Goal: Information Seeking & Learning: Learn about a topic

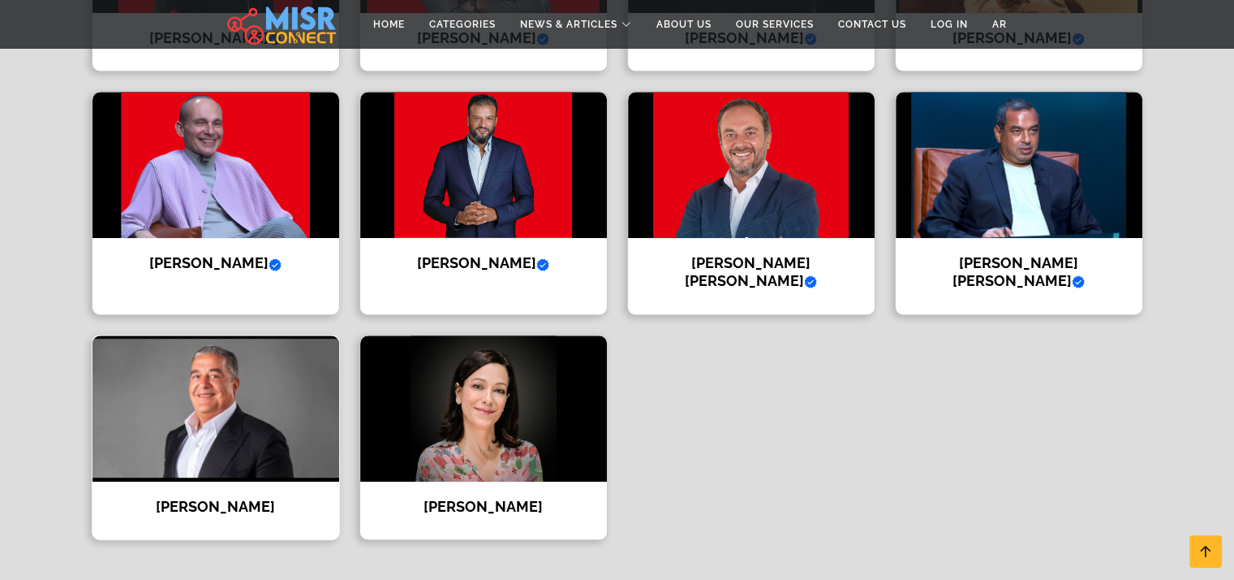
scroll to position [775, 0]
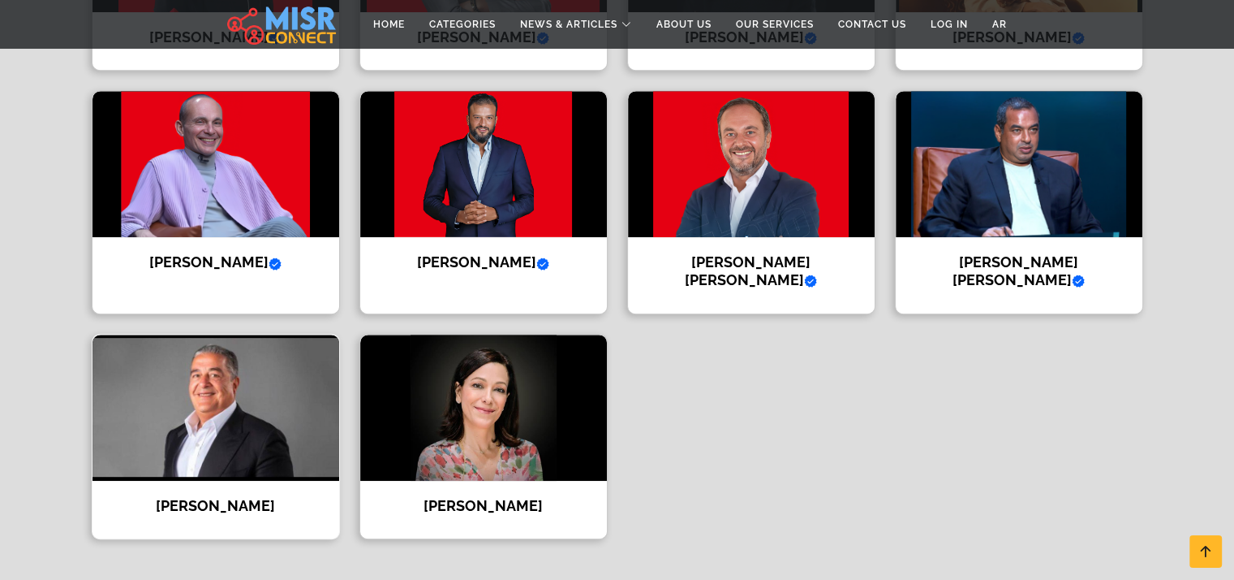
click at [258, 340] on img at bounding box center [216, 407] width 247 height 146
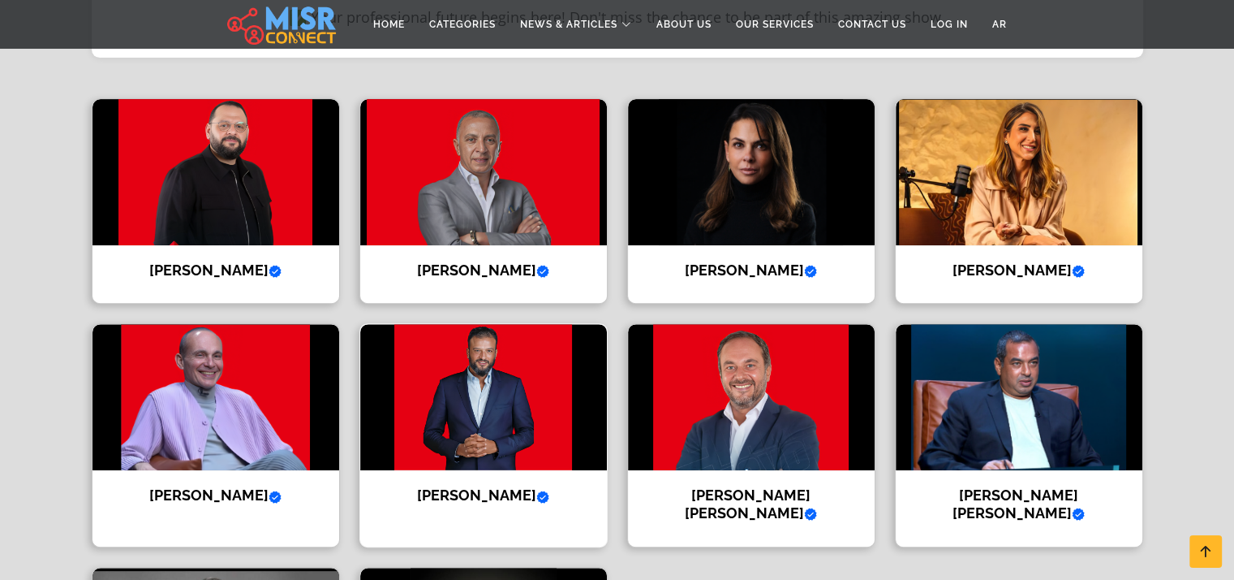
scroll to position [531, 0]
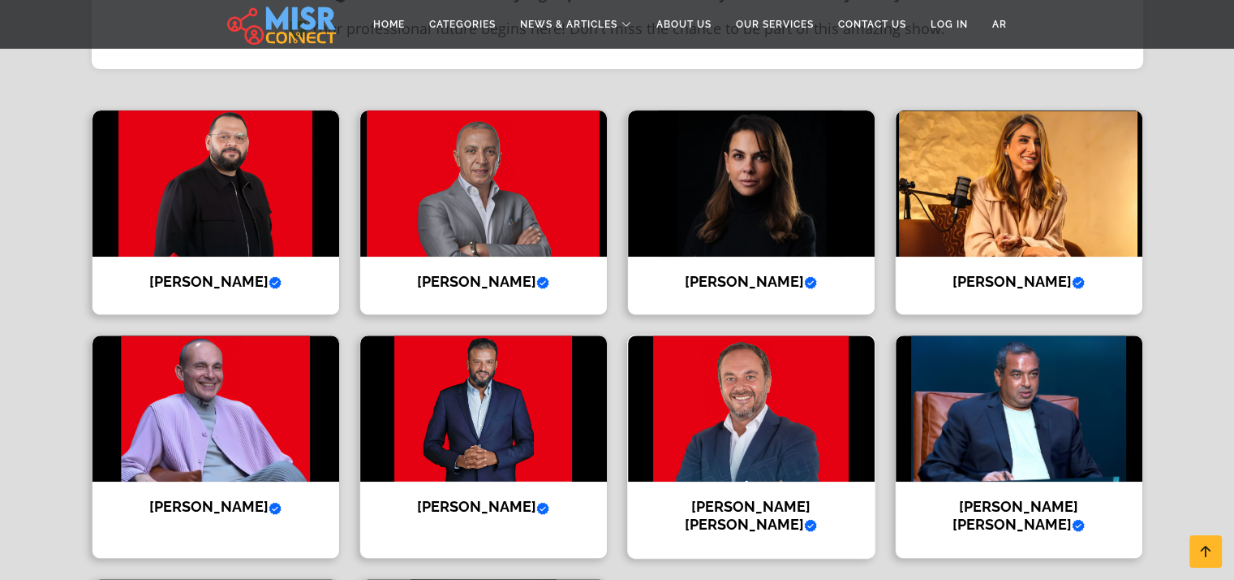
click at [755, 405] on img at bounding box center [751, 408] width 247 height 146
click at [471, 163] on img at bounding box center [483, 183] width 247 height 146
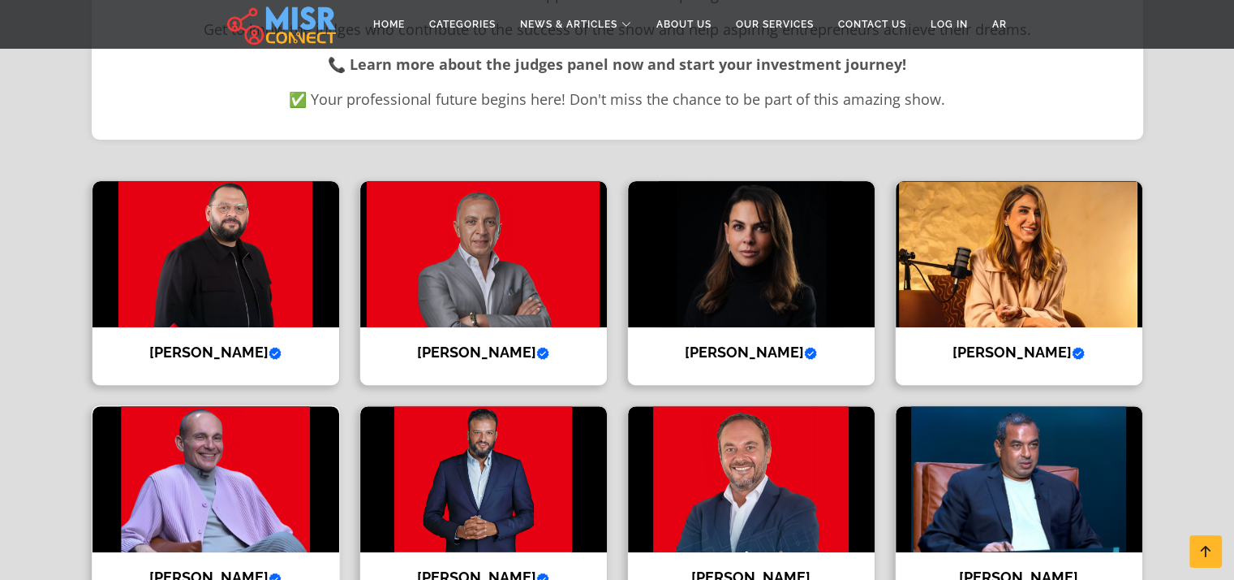
scroll to position [476, 0]
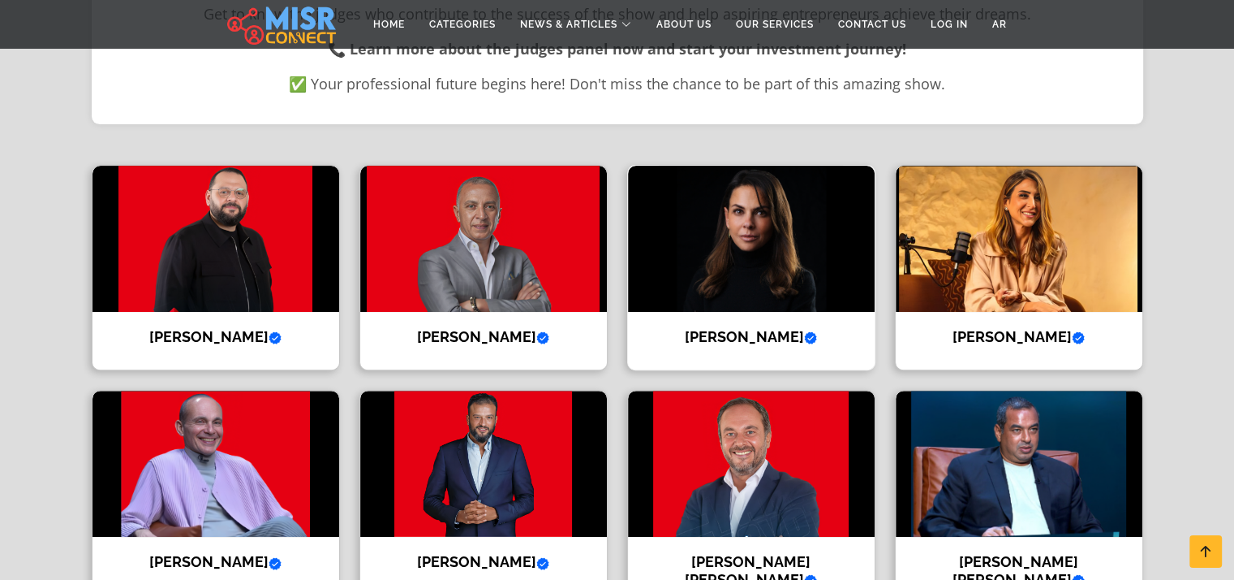
click at [737, 257] on img at bounding box center [751, 239] width 247 height 146
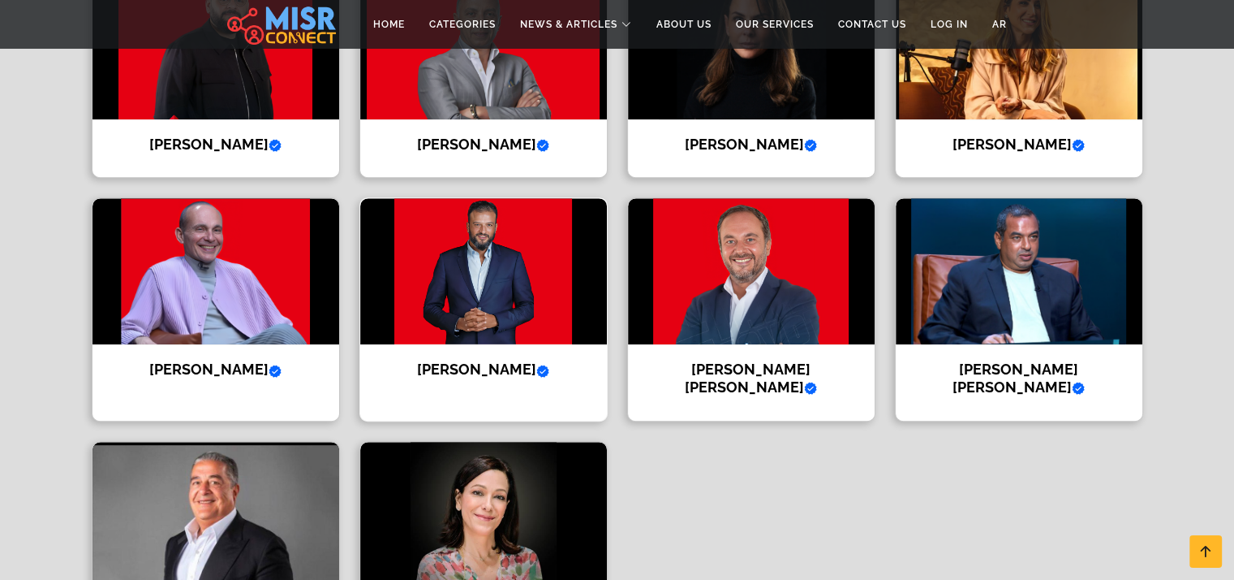
scroll to position [671, 0]
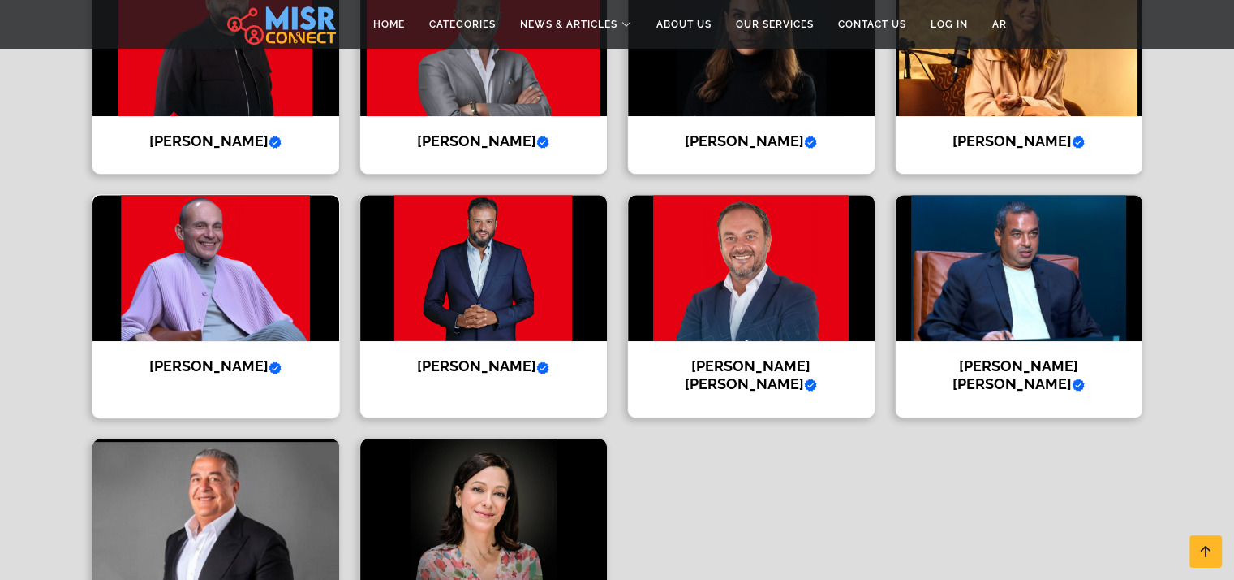
click at [266, 244] on img at bounding box center [216, 268] width 247 height 146
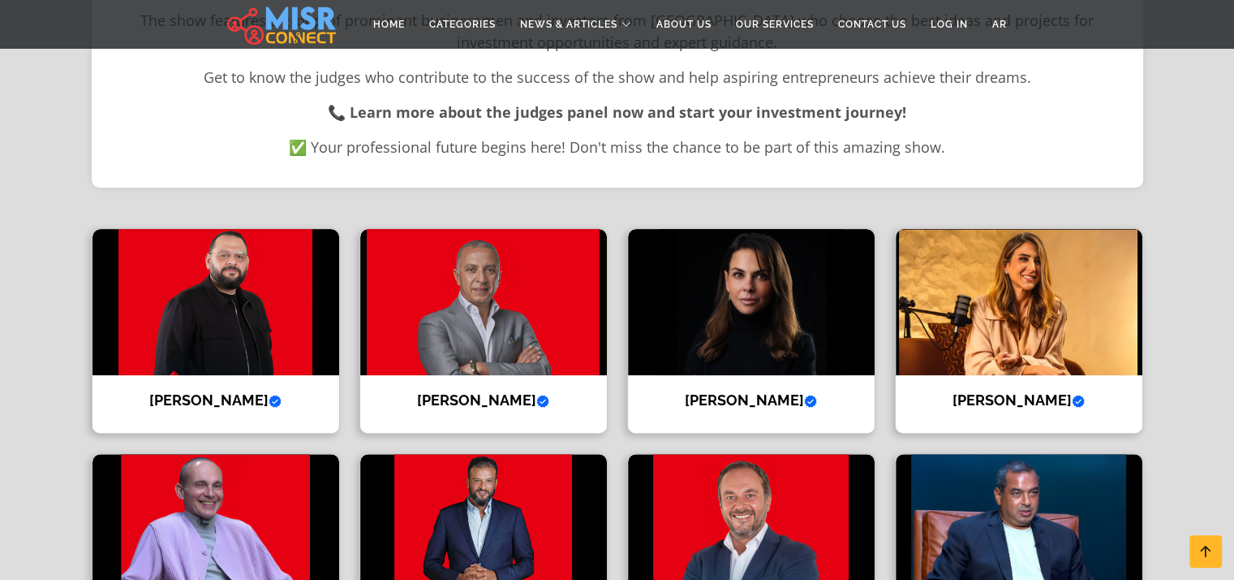
scroll to position [411, 0]
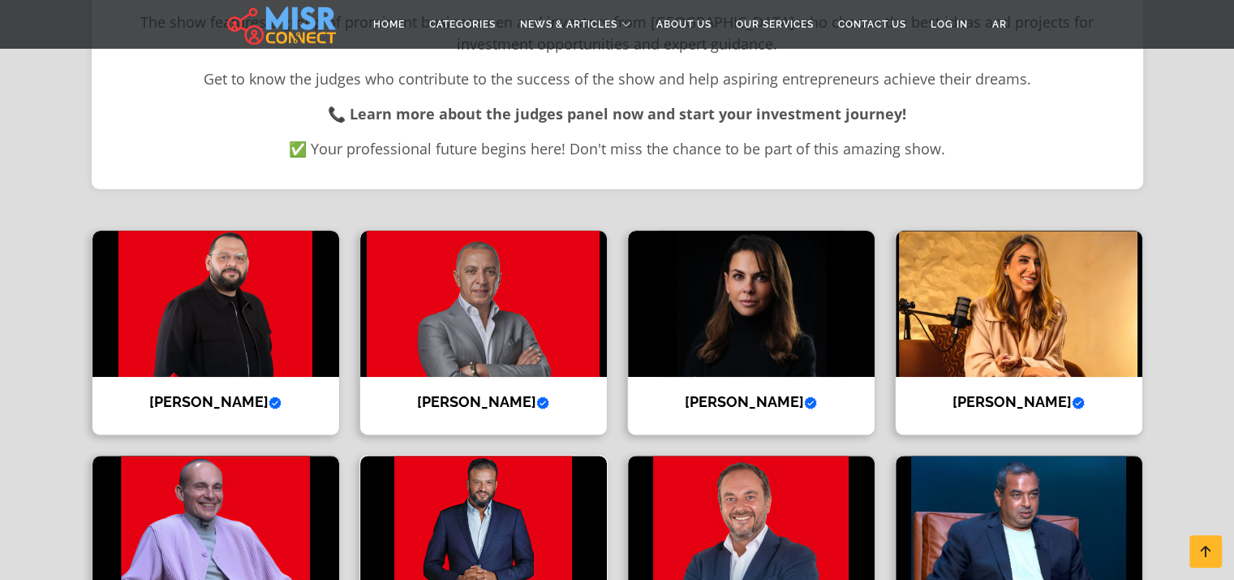
click at [476, 498] on img at bounding box center [483, 528] width 247 height 146
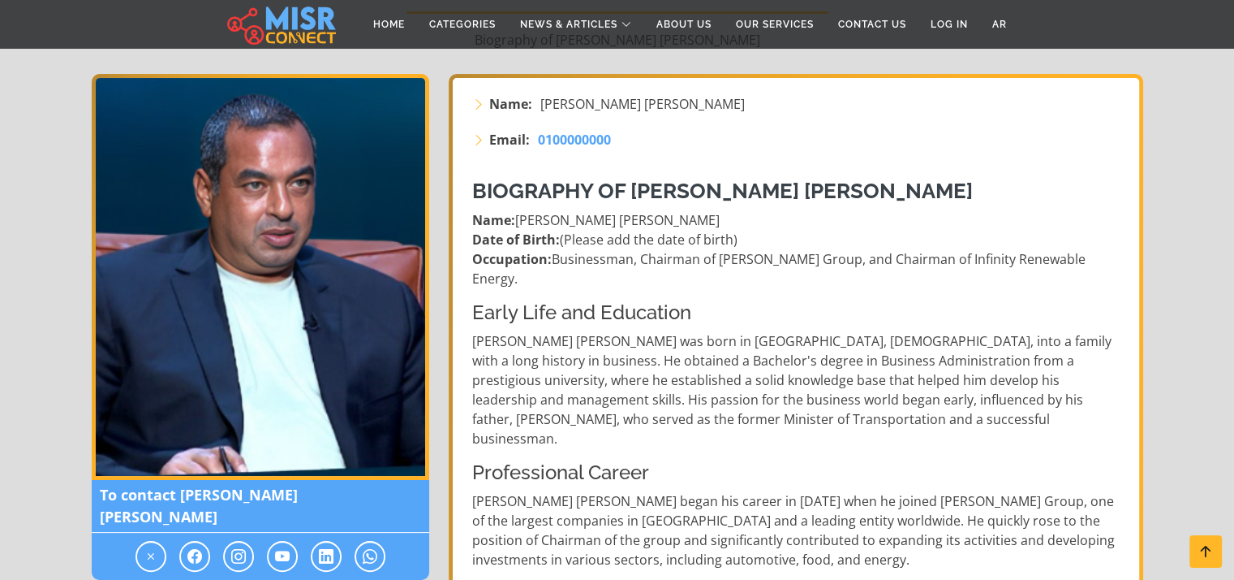
scroll to position [231, 0]
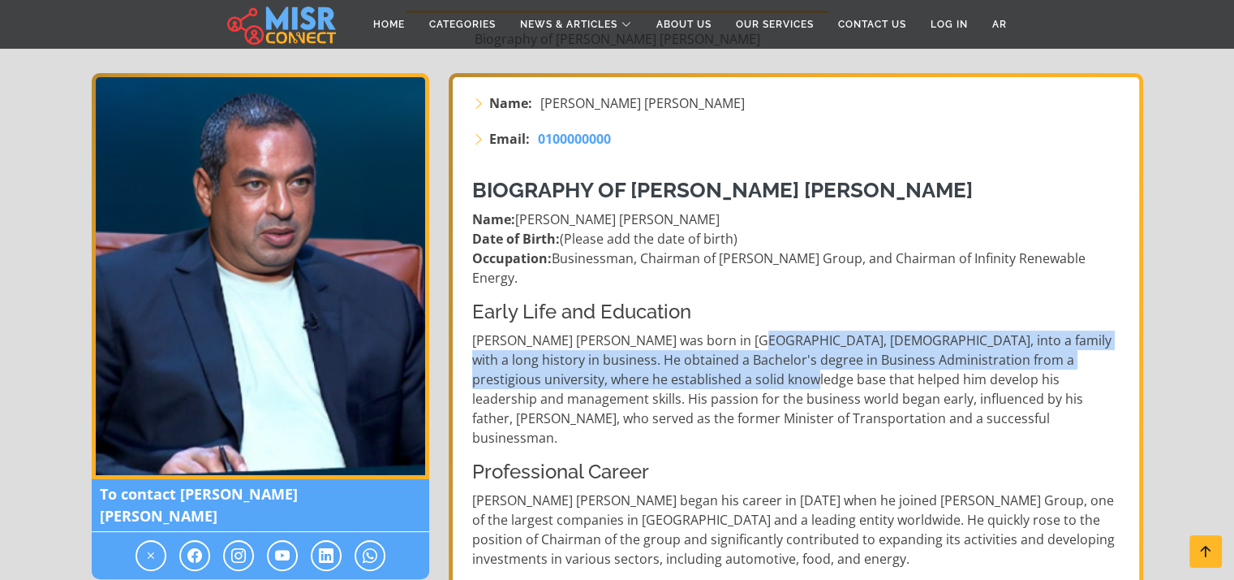
drag, startPoint x: 748, startPoint y: 312, endPoint x: 807, endPoint y: 356, distance: 73.7
click at [807, 356] on p "Mohamed Ismail Mansour was born in Cairo, Egypt, into a family with a long hist…" at bounding box center [797, 388] width 651 height 117
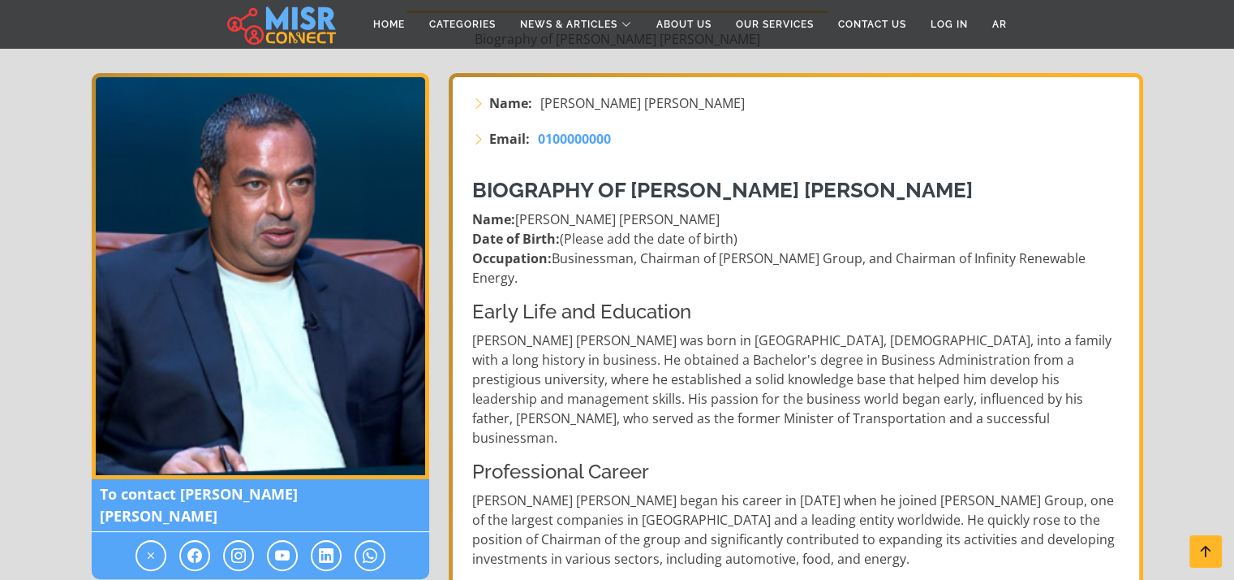
click at [709, 330] on p "Mohamed Ismail Mansour was born in Cairo, Egypt, into a family with a long hist…" at bounding box center [797, 388] width 651 height 117
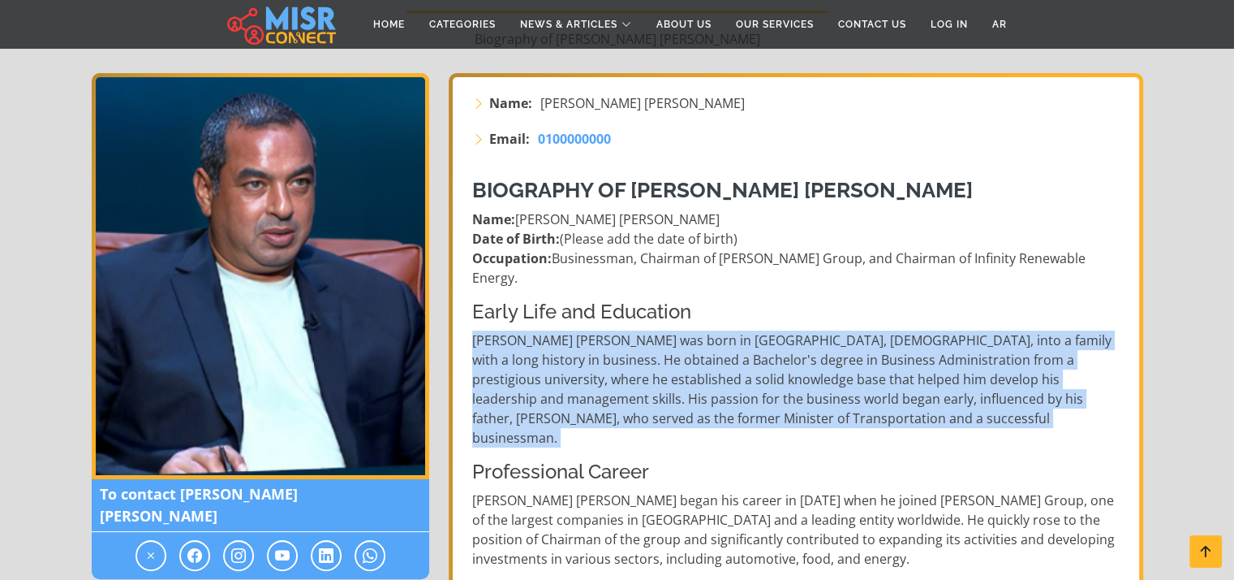
click at [709, 330] on p "Mohamed Ismail Mansour was born in Cairo, Egypt, into a family with a long hist…" at bounding box center [797, 388] width 651 height 117
click at [778, 368] on p "Mohamed Ismail Mansour was born in Cairo, Egypt, into a family with a long hist…" at bounding box center [797, 388] width 651 height 117
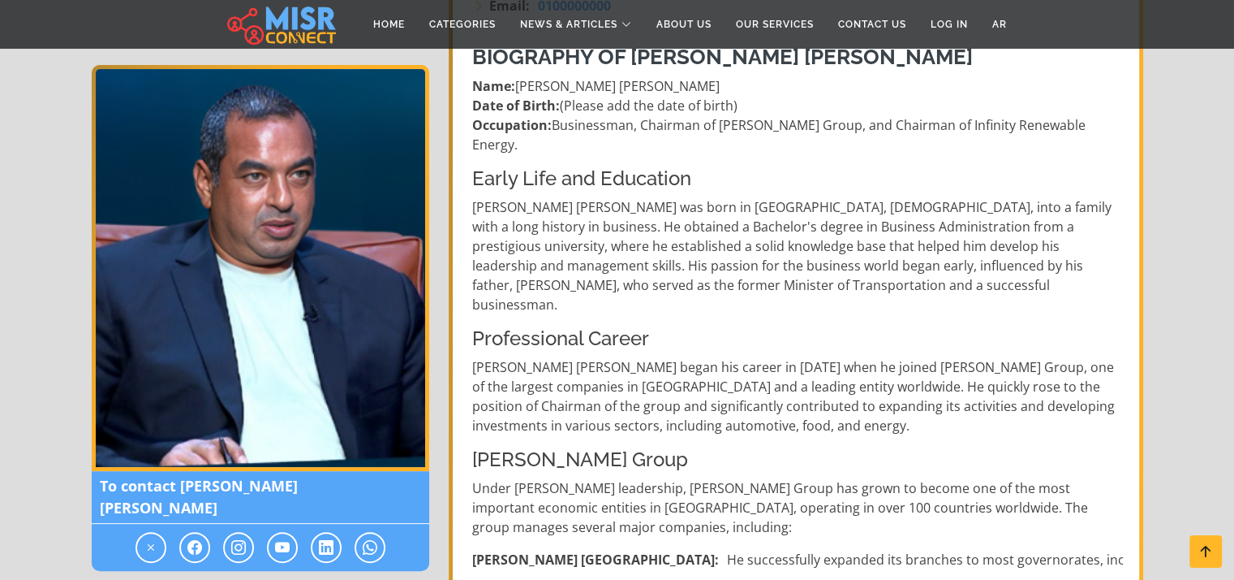
scroll to position [364, 0]
click at [831, 357] on p "Mohamed Ismail Mansour began his career in 1997 when he joined Mansour Group, o…" at bounding box center [797, 396] width 651 height 78
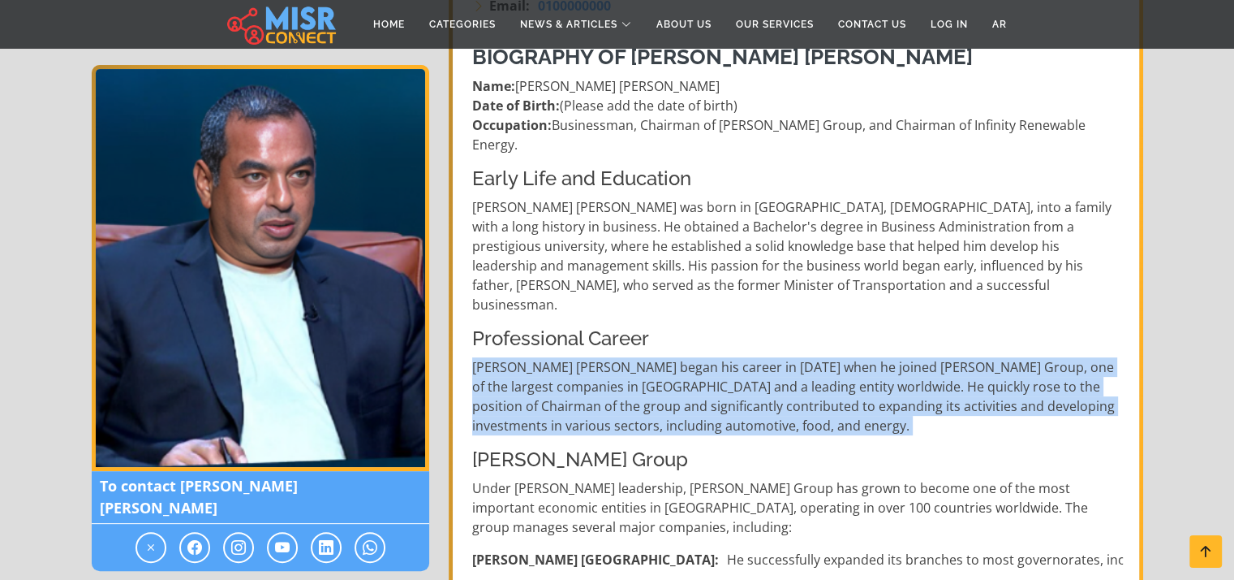
click at [831, 357] on p "Mohamed Ismail Mansour began his career in 1997 when he joined Mansour Group, o…" at bounding box center [797, 396] width 651 height 78
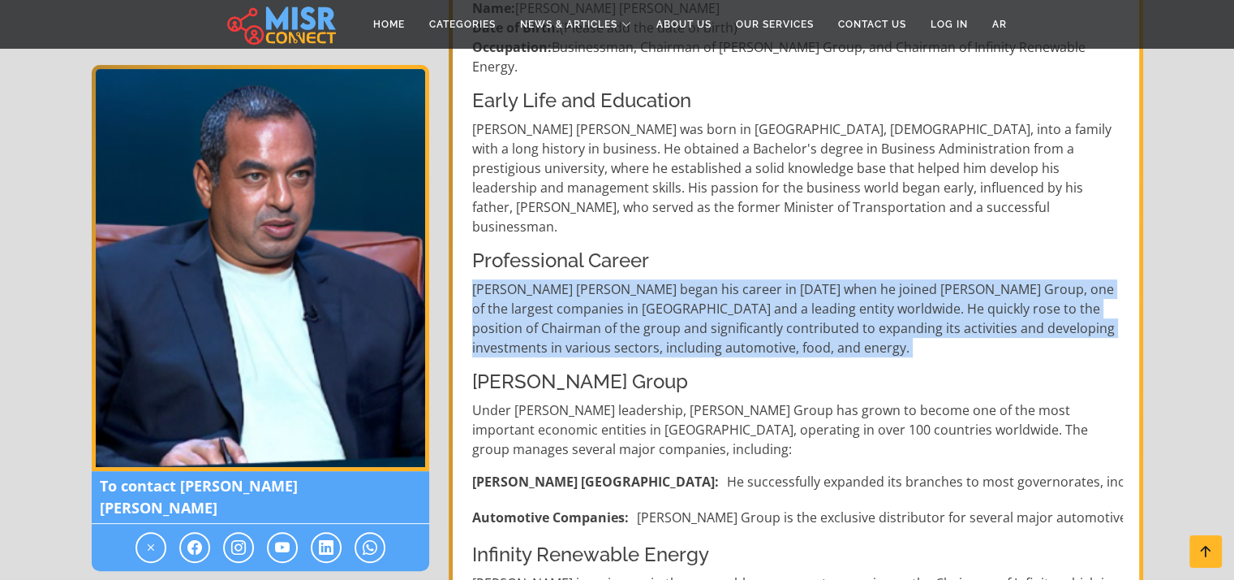
scroll to position [460, 0]
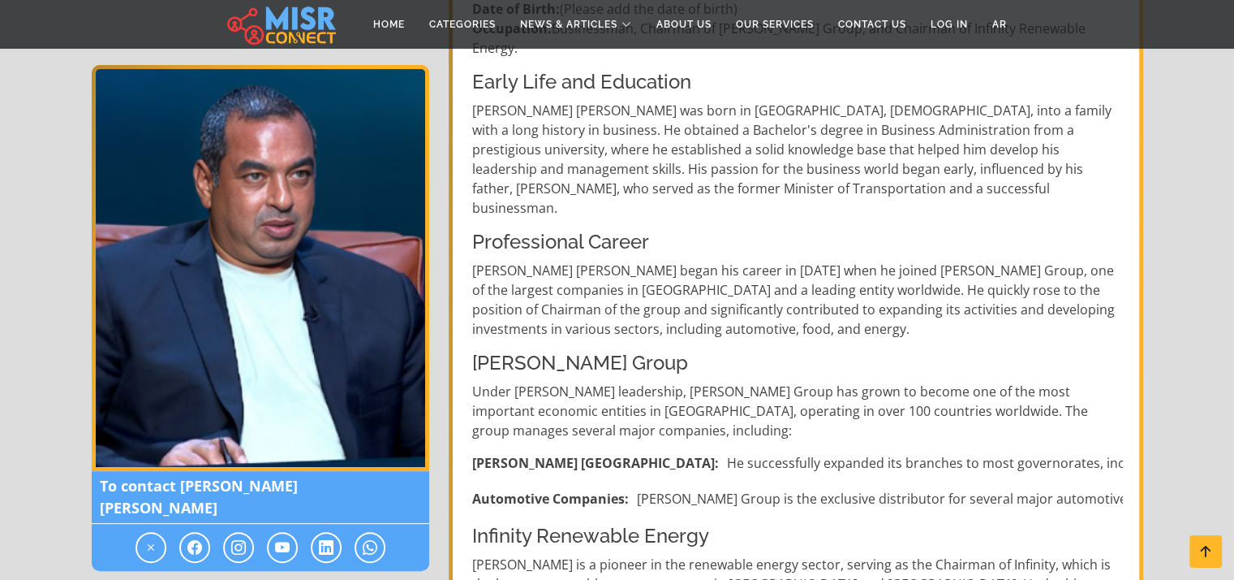
click at [831, 381] on p "Under Mohamed Ismail's leadership, Mansour Group has grown to become one of the…" at bounding box center [797, 410] width 651 height 58
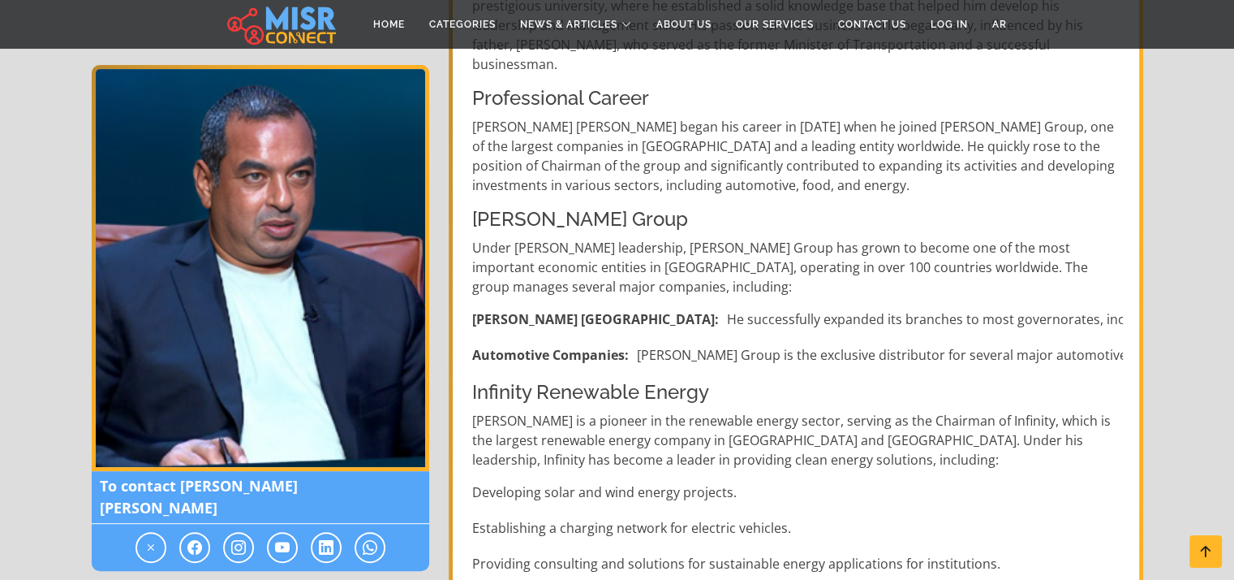
scroll to position [687, 0]
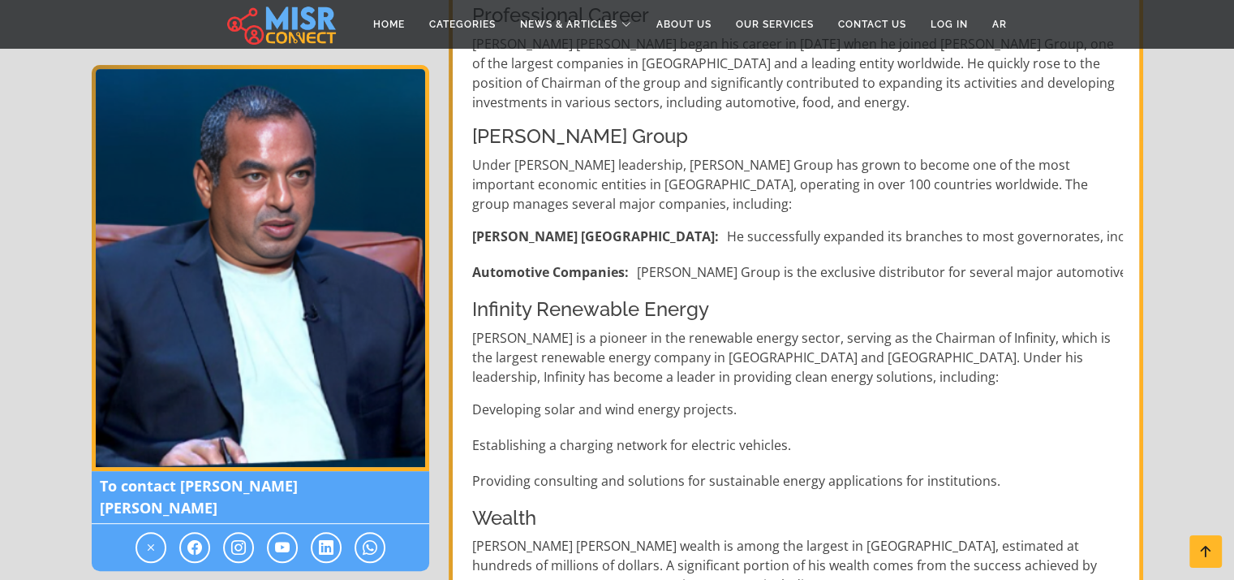
click at [784, 282] on div "Biography of Mohamed Ismail Mansour Name: Mohamed Ismail Mansour Date of Birth:…" at bounding box center [798, 476] width 670 height 1534
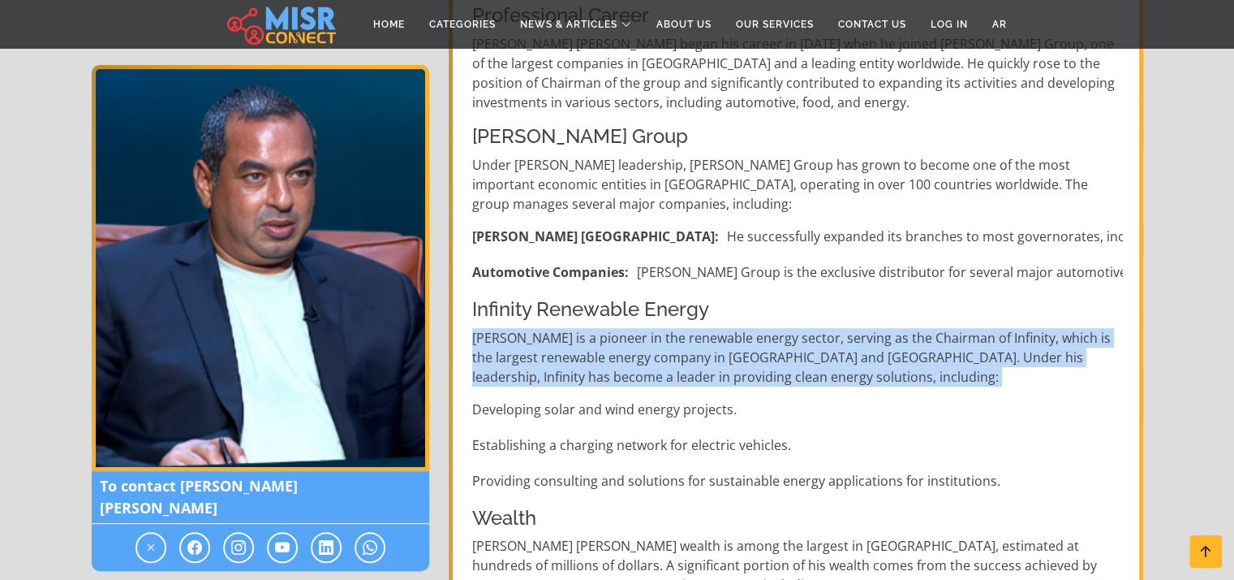
click at [784, 282] on div "Biography of Mohamed Ismail Mansour Name: Mohamed Ismail Mansour Date of Birth:…" at bounding box center [798, 476] width 670 height 1534
click at [791, 328] on p "Mohamed Mansour is a pioneer in the renewable energy sector, serving as the Cha…" at bounding box center [797, 357] width 651 height 58
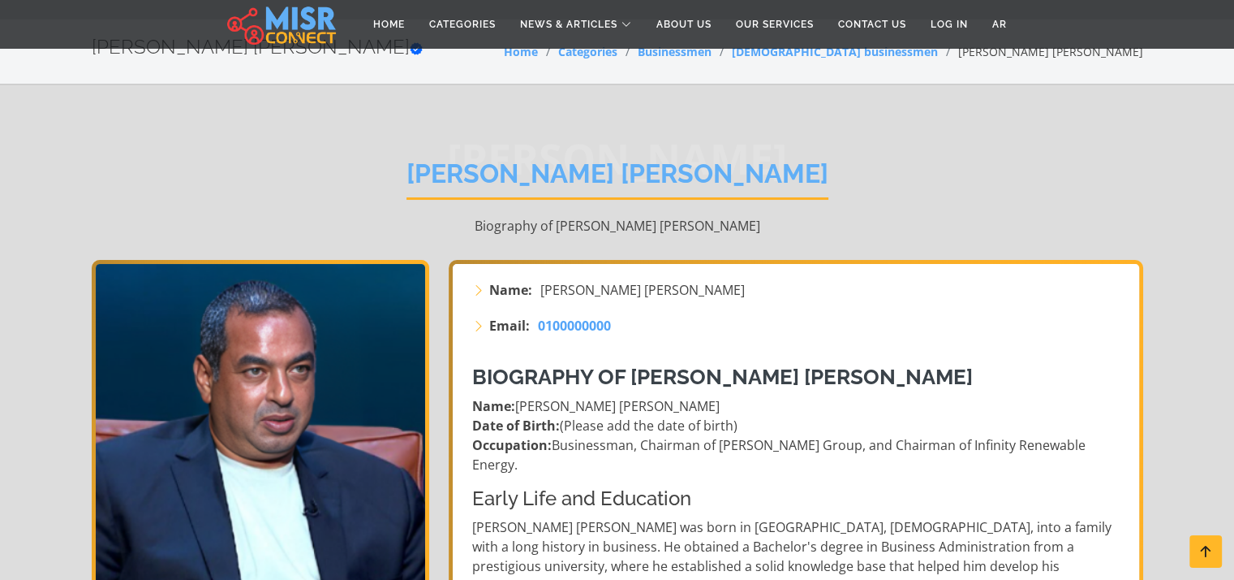
scroll to position [0, 0]
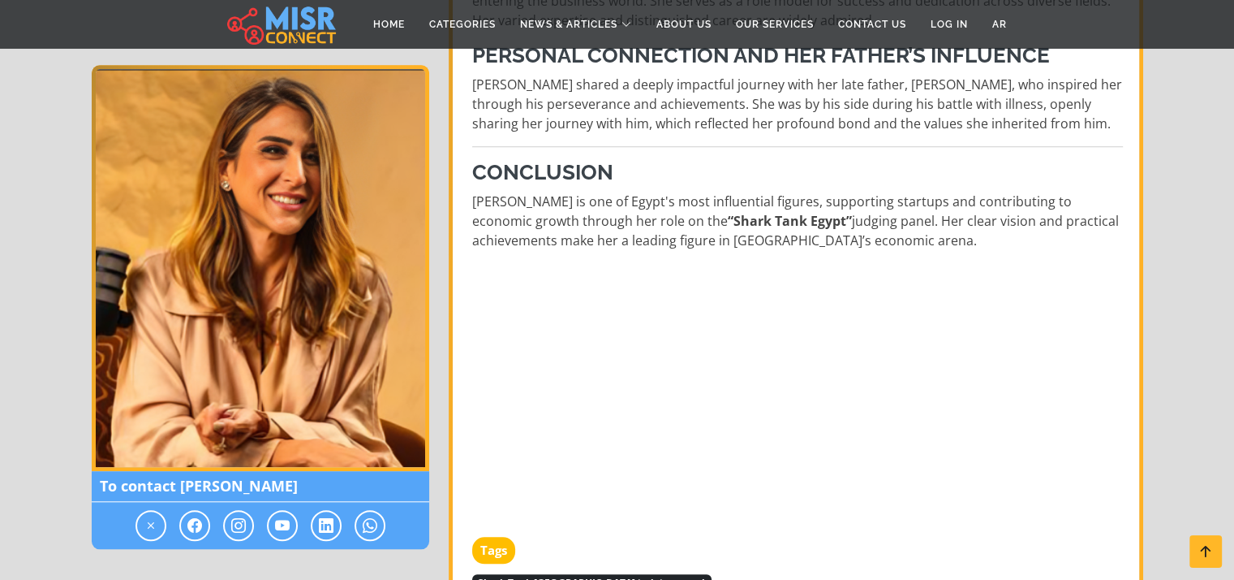
scroll to position [1396, 0]
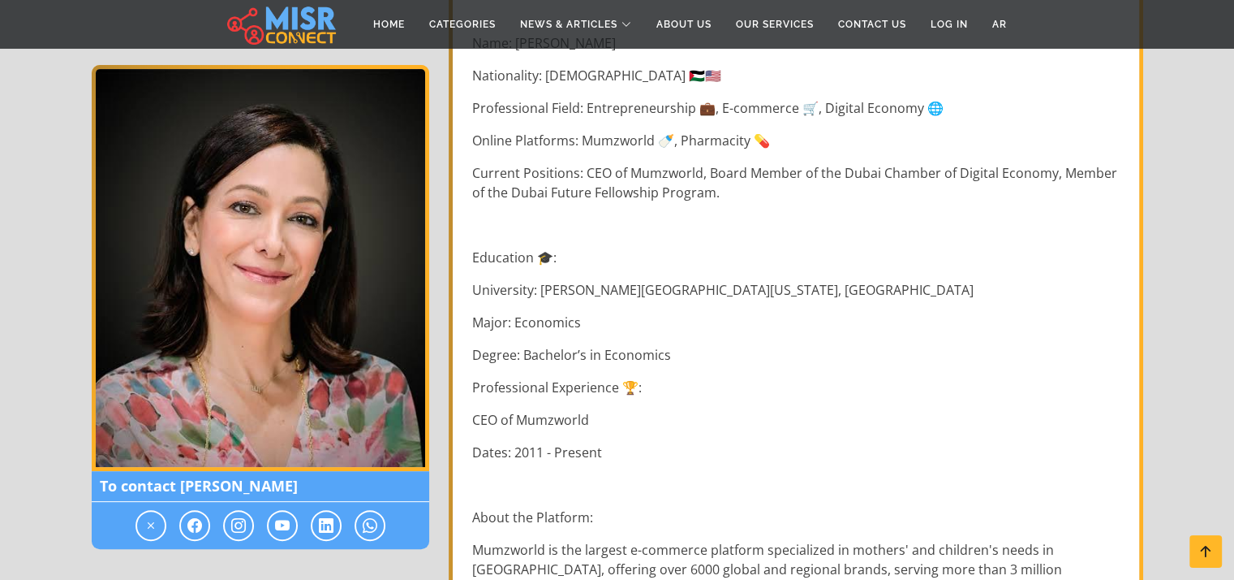
scroll to position [460, 0]
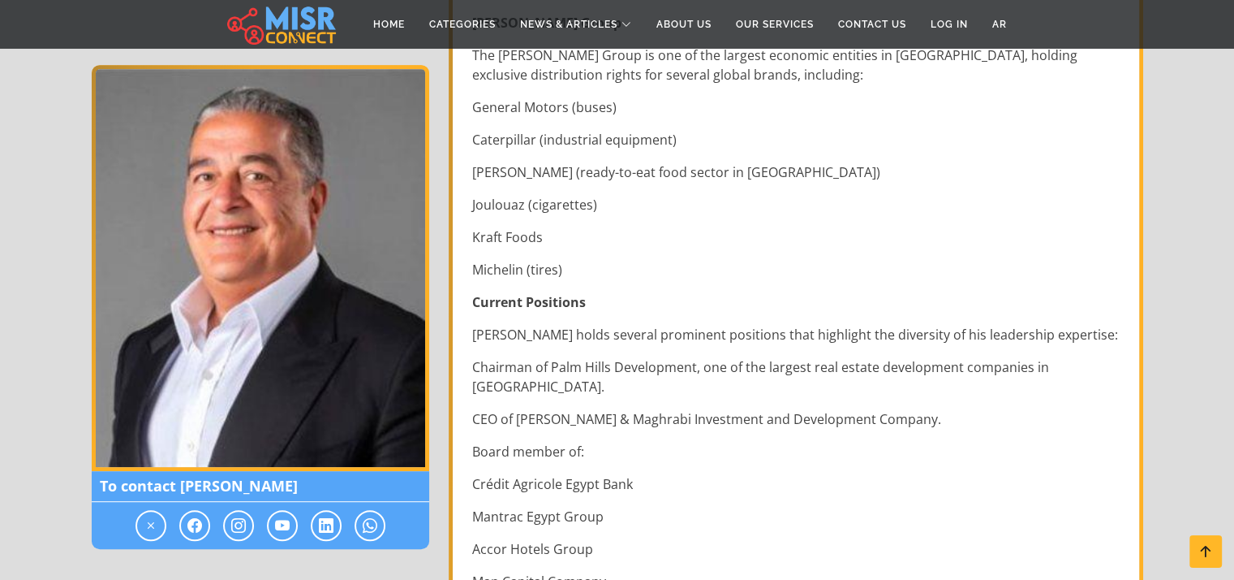
scroll to position [726, 0]
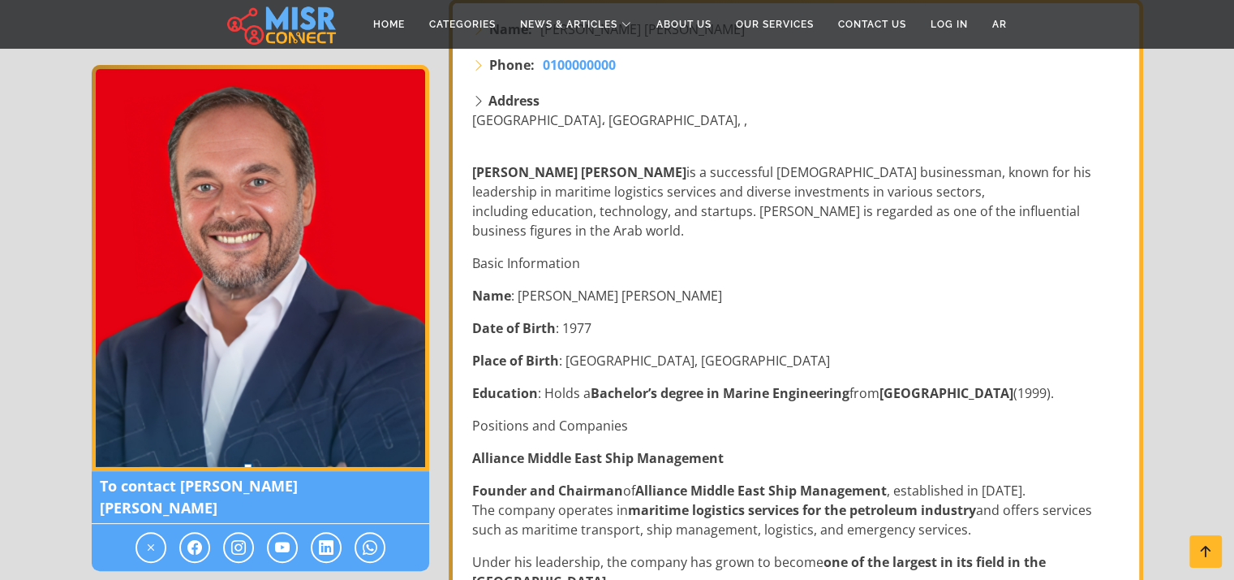
scroll to position [341, 0]
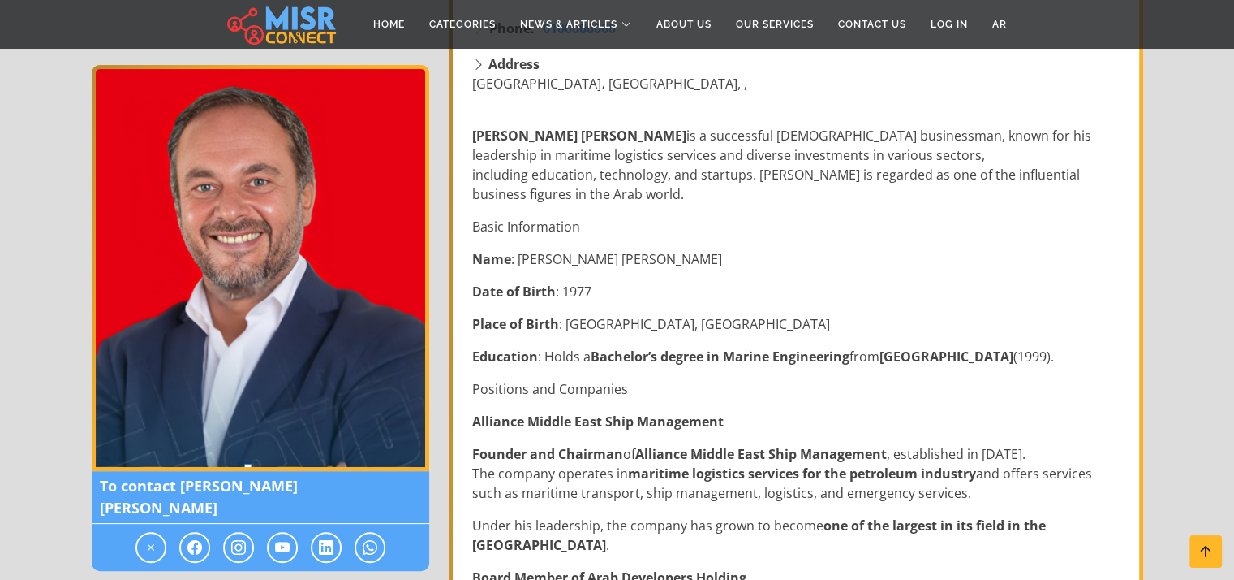
click at [755, 354] on strong "Bachelor’s degree in Marine Engineering" at bounding box center [720, 356] width 259 height 18
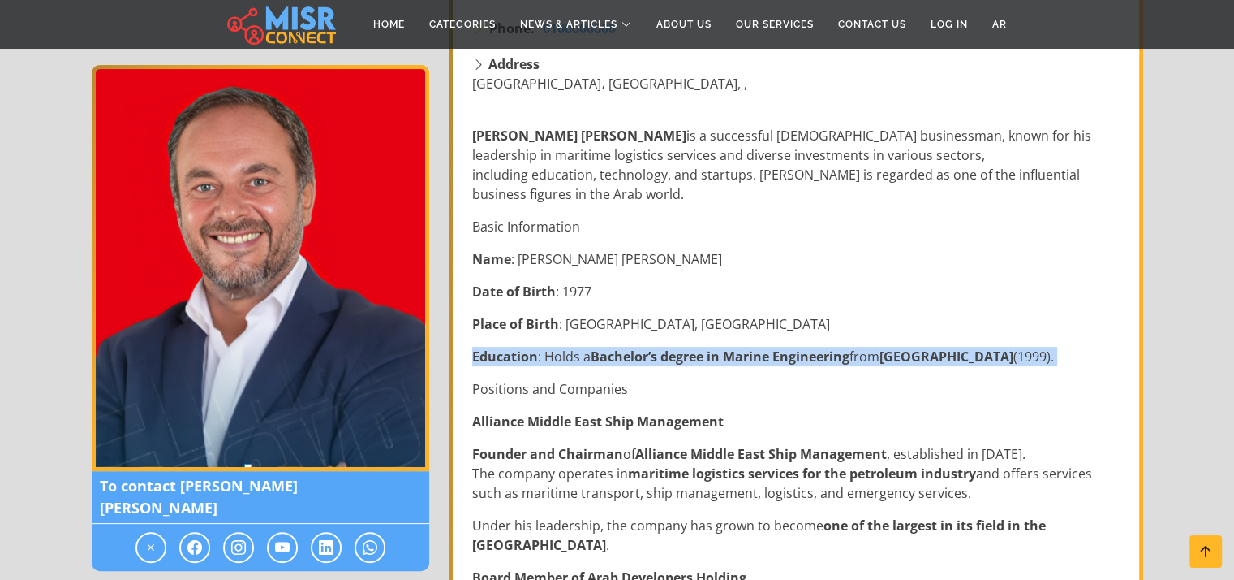
click at [755, 354] on strong "Bachelor’s degree in Marine Engineering" at bounding box center [720, 356] width 259 height 18
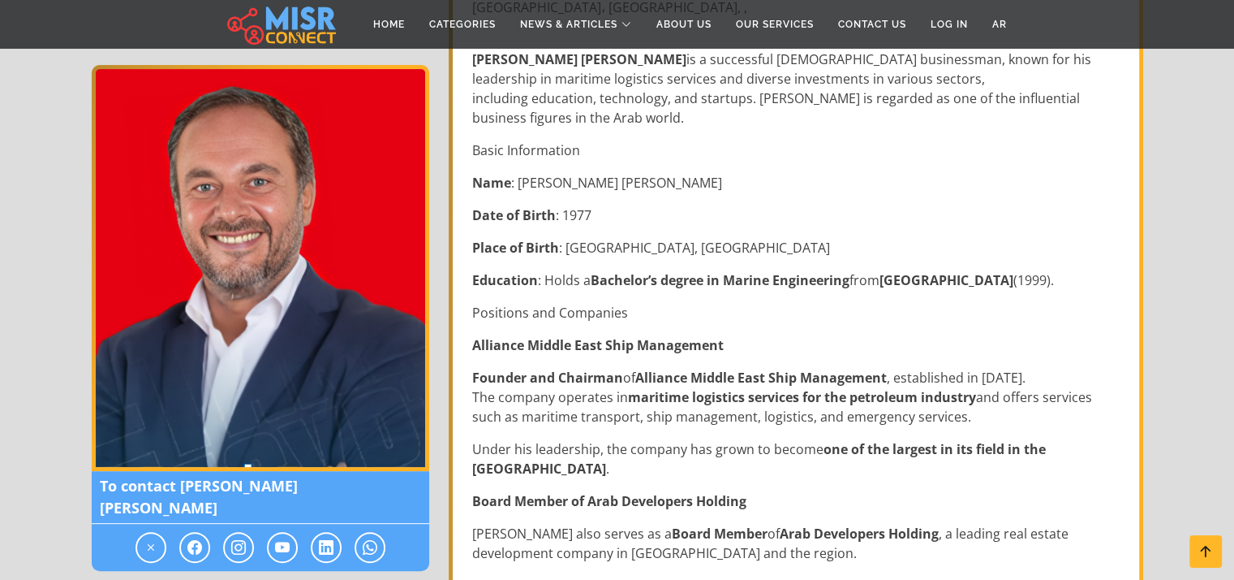
scroll to position [430, 0]
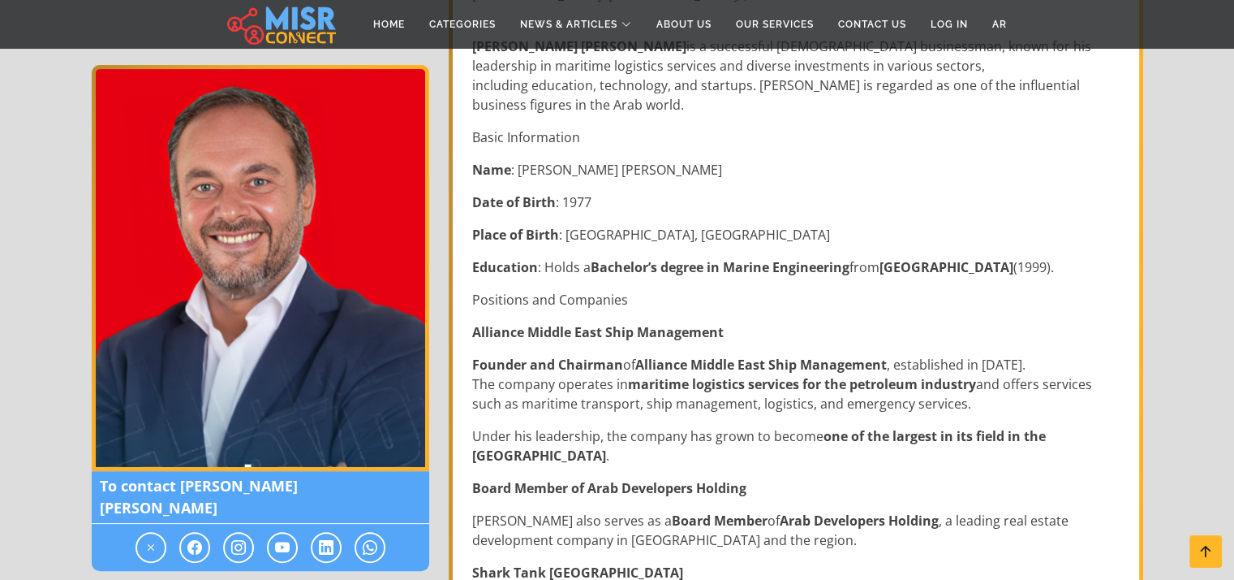
click at [748, 327] on p "Alliance Middle East Ship Management" at bounding box center [797, 331] width 651 height 19
click at [767, 357] on strong "Alliance Middle East Ship Management" at bounding box center [762, 364] width 252 height 18
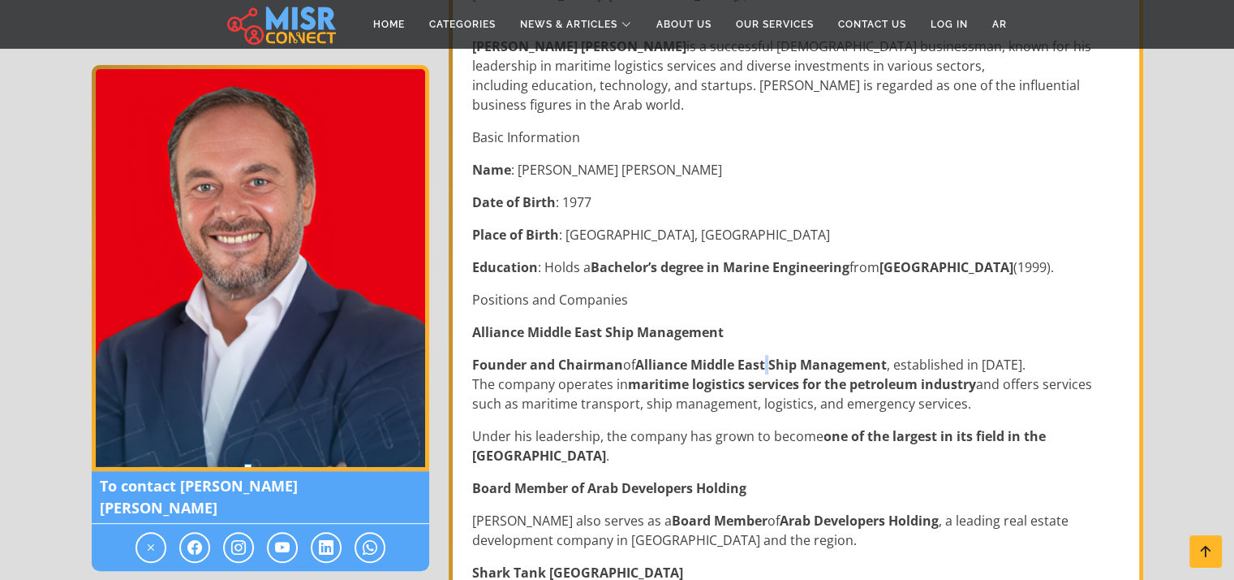
click at [767, 357] on strong "Alliance Middle East Ship Management" at bounding box center [762, 364] width 252 height 18
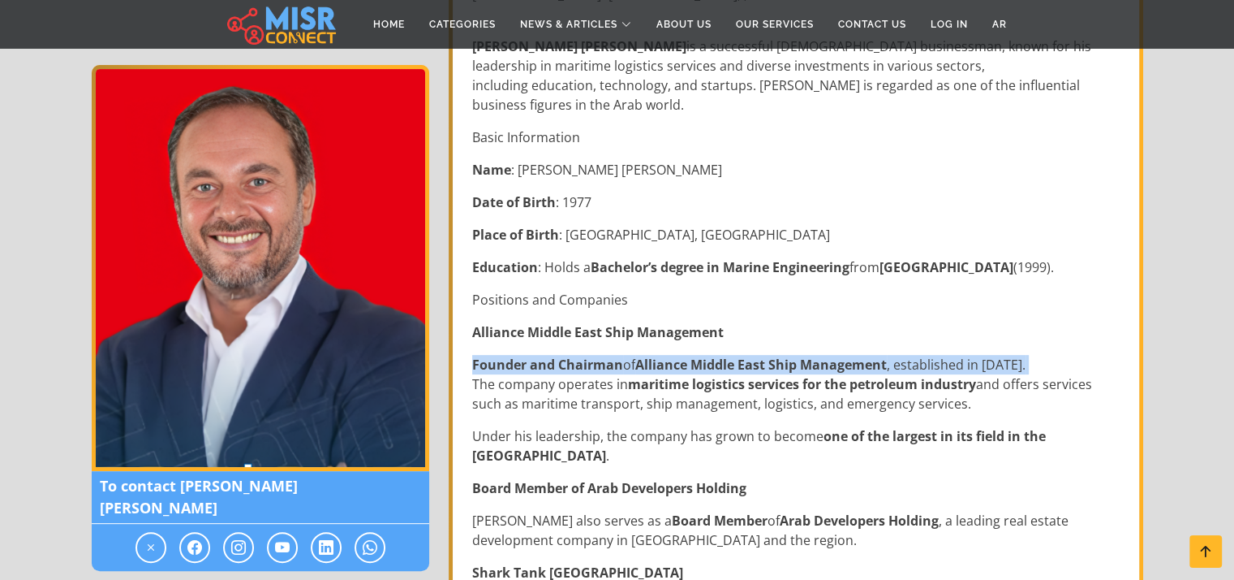
click at [767, 357] on strong "Alliance Middle East Ship Management" at bounding box center [762, 364] width 252 height 18
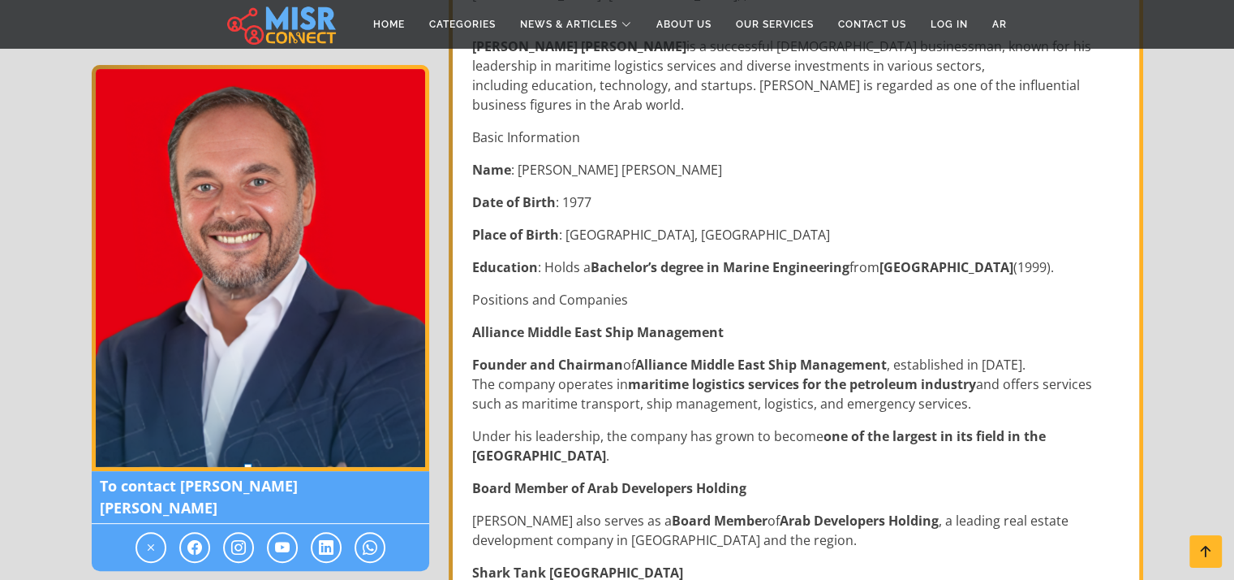
click at [774, 376] on strong "maritime logistics services for the petroleum industry" at bounding box center [802, 384] width 348 height 18
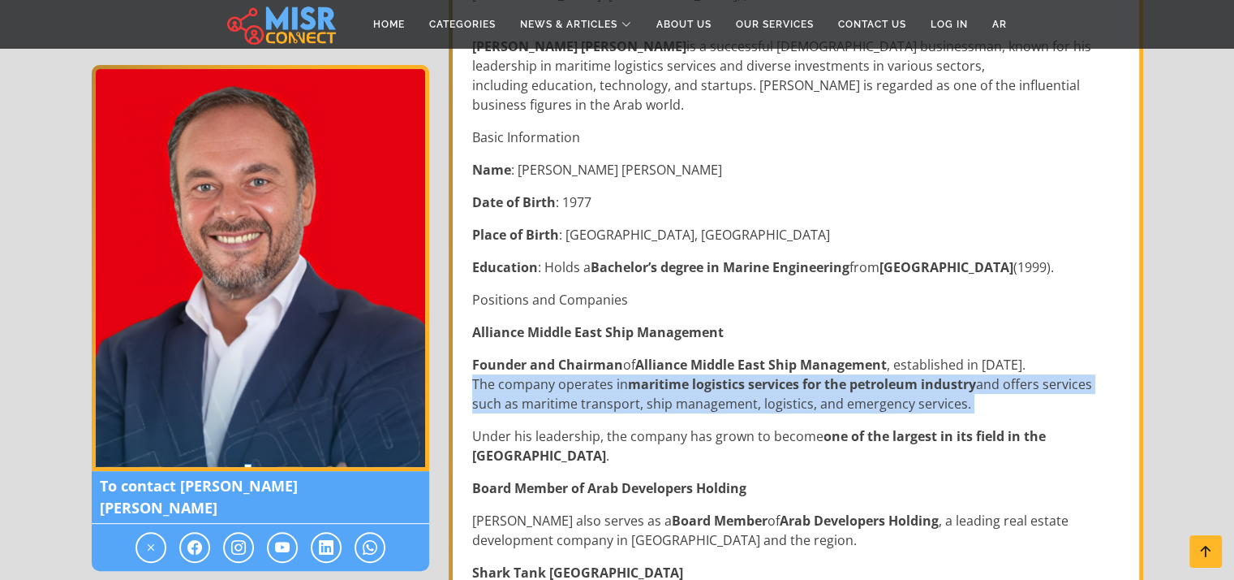
click at [774, 376] on strong "maritime logistics services for the petroleum industry" at bounding box center [802, 384] width 348 height 18
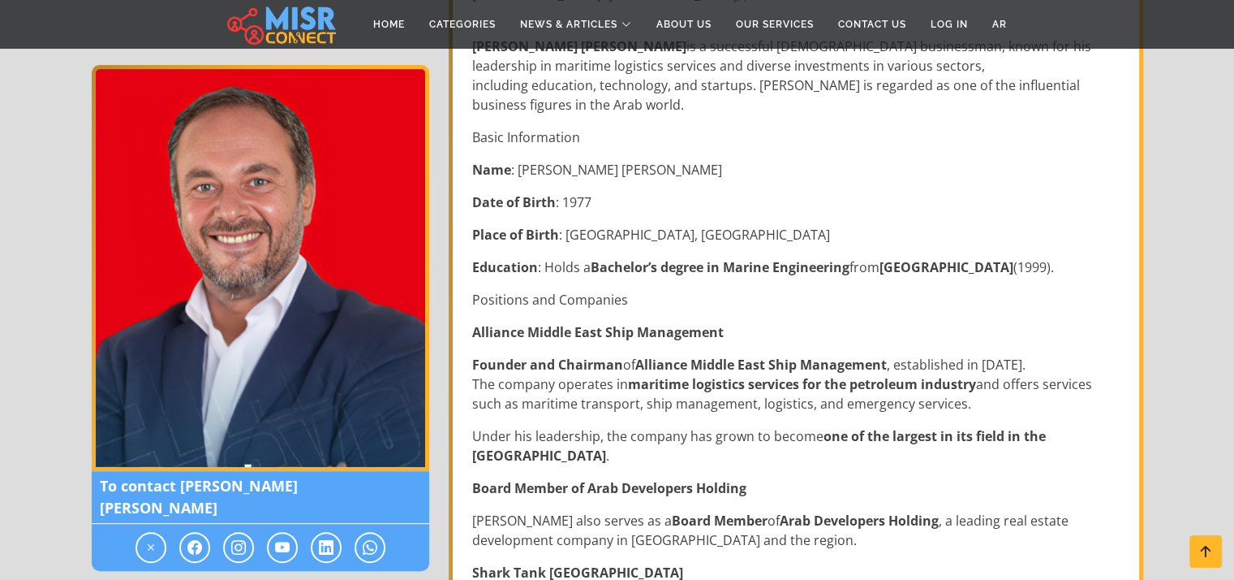
click at [774, 376] on strong "maritime logistics services for the petroleum industry" at bounding box center [802, 384] width 348 height 18
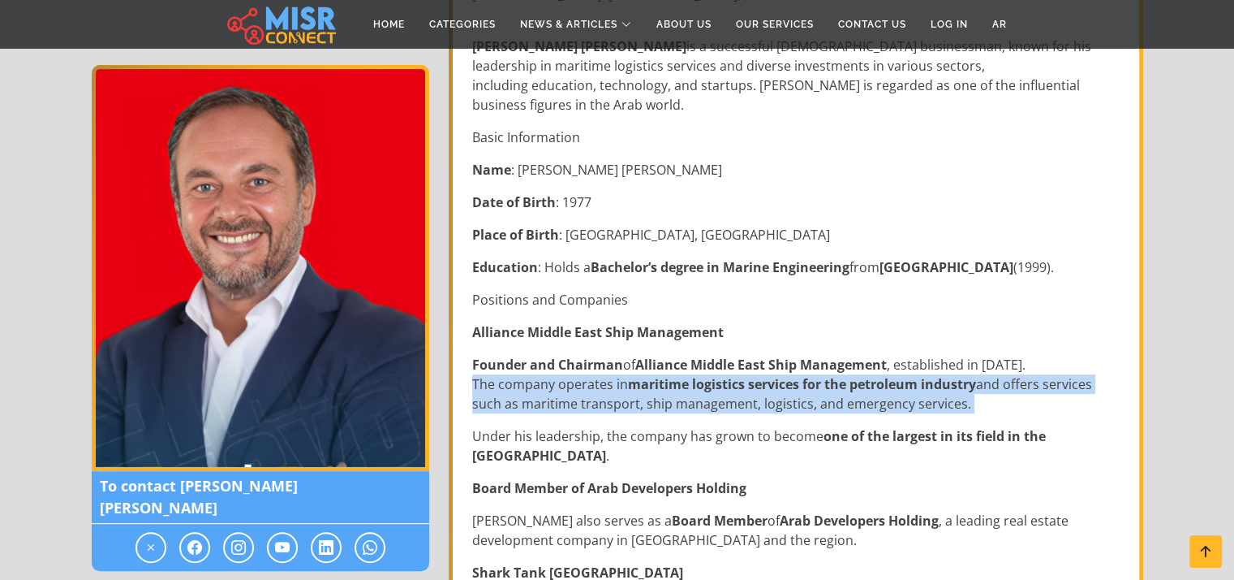
click at [774, 376] on strong "maritime logistics services for the petroleum industry" at bounding box center [802, 384] width 348 height 18
click at [786, 407] on p "Founder and Chairman of Alliance Middle East Ship Management , established in 2…" at bounding box center [797, 384] width 651 height 58
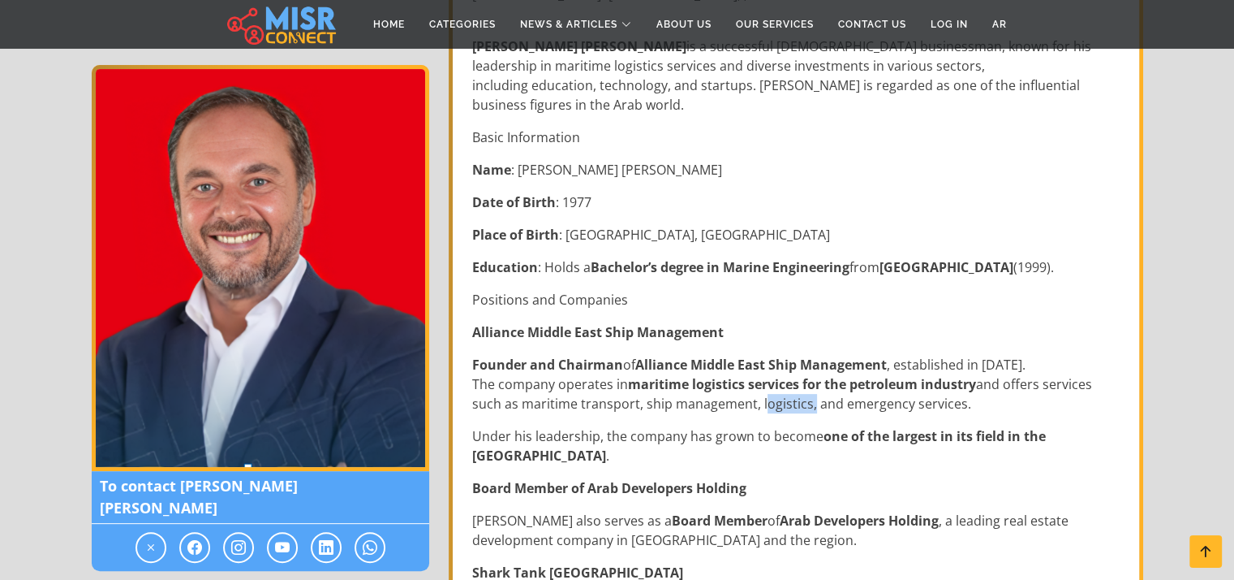
click at [786, 407] on p "Founder and Chairman of Alliance Middle East Ship Management , established in 2…" at bounding box center [797, 384] width 651 height 58
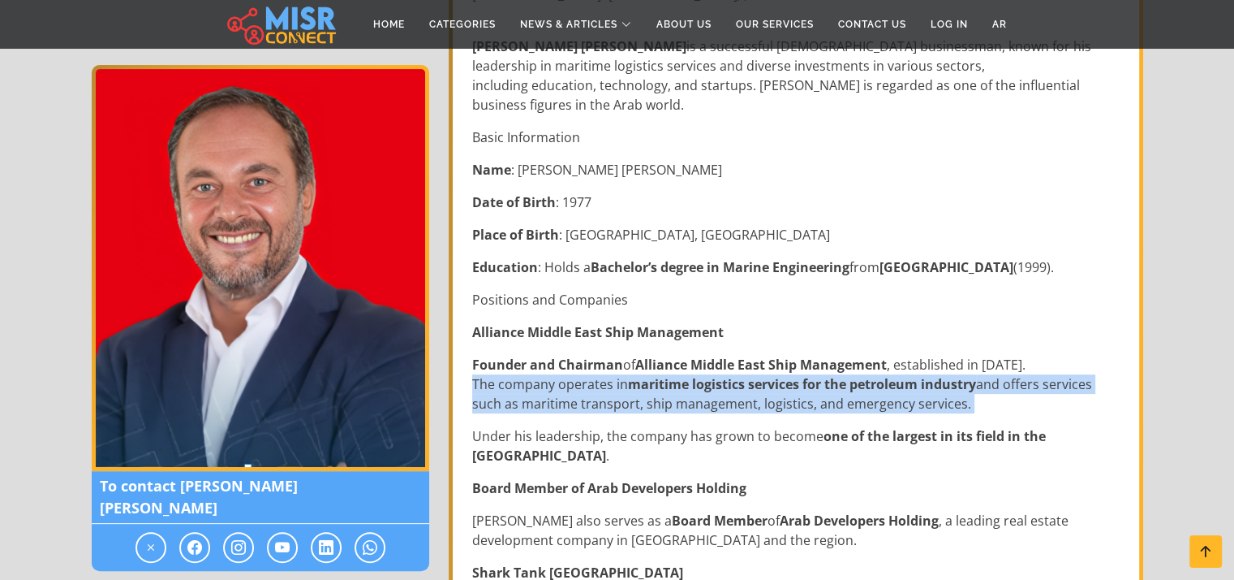
click at [786, 407] on p "Founder and Chairman of Alliance Middle East Ship Management , established in 2…" at bounding box center [797, 384] width 651 height 58
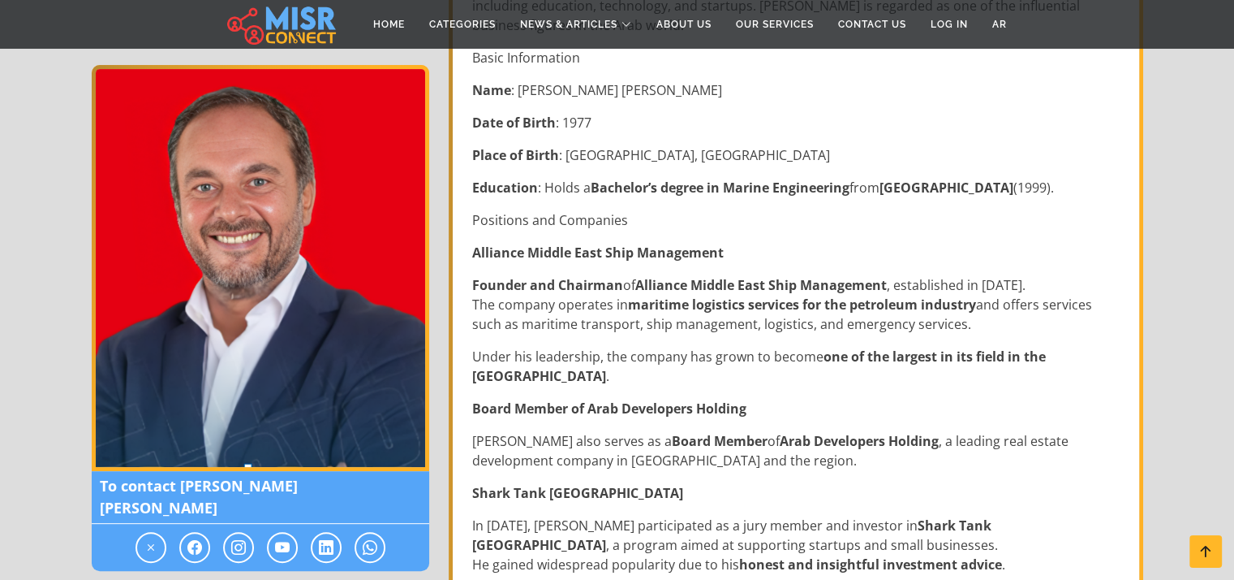
scroll to position [511, 0]
click at [779, 364] on p "Under his leadership, the company has grown to become one of the largest in its…" at bounding box center [797, 364] width 651 height 39
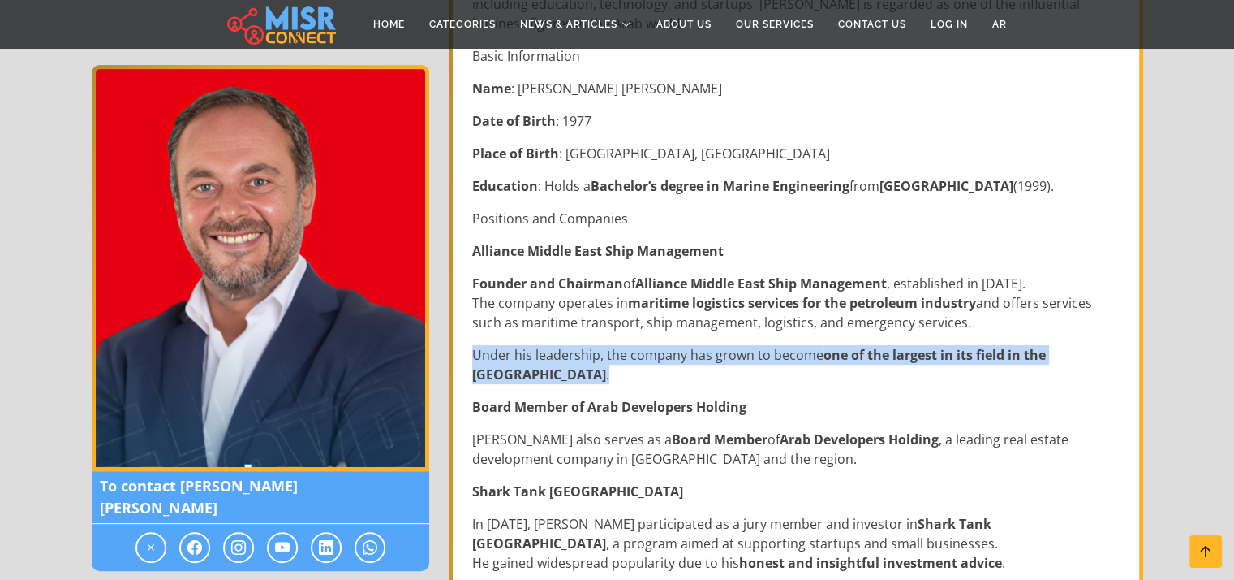
click at [779, 364] on p "Under his leadership, the company has grown to become one of the largest in its…" at bounding box center [797, 364] width 651 height 39
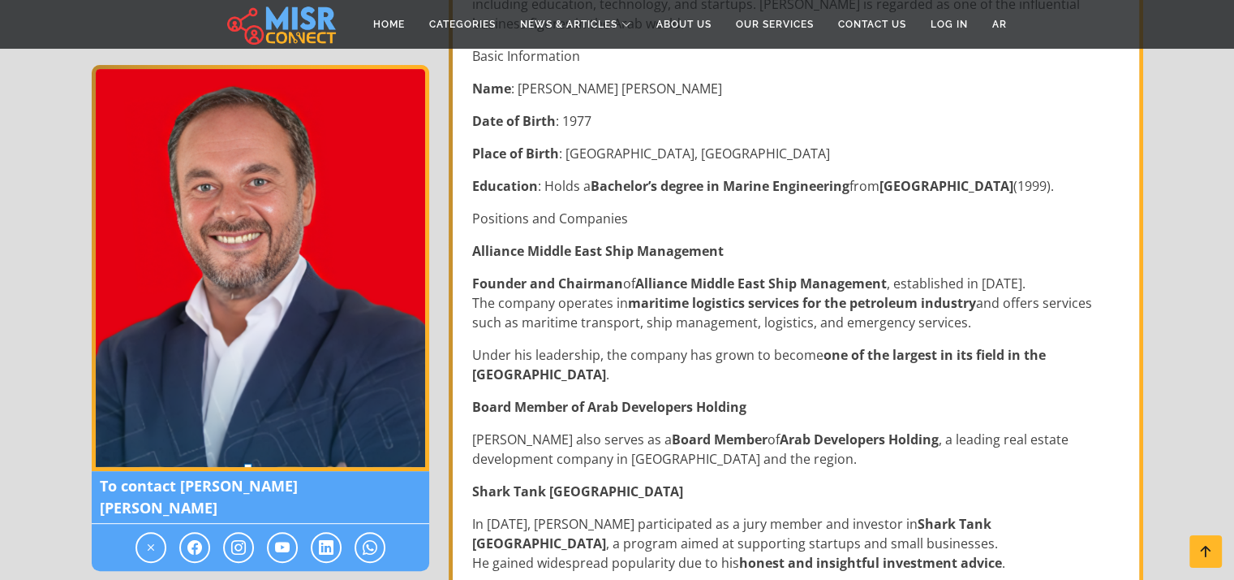
click at [779, 364] on p "Under his leadership, the company has grown to become one of the largest in its…" at bounding box center [797, 364] width 651 height 39
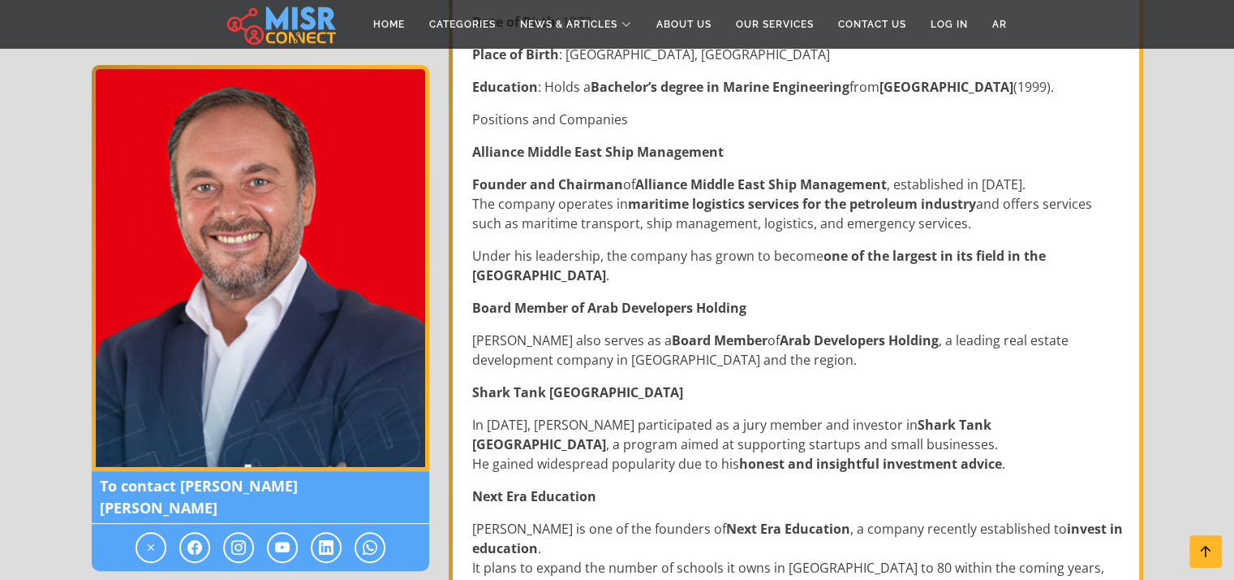
scroll to position [636, 0]
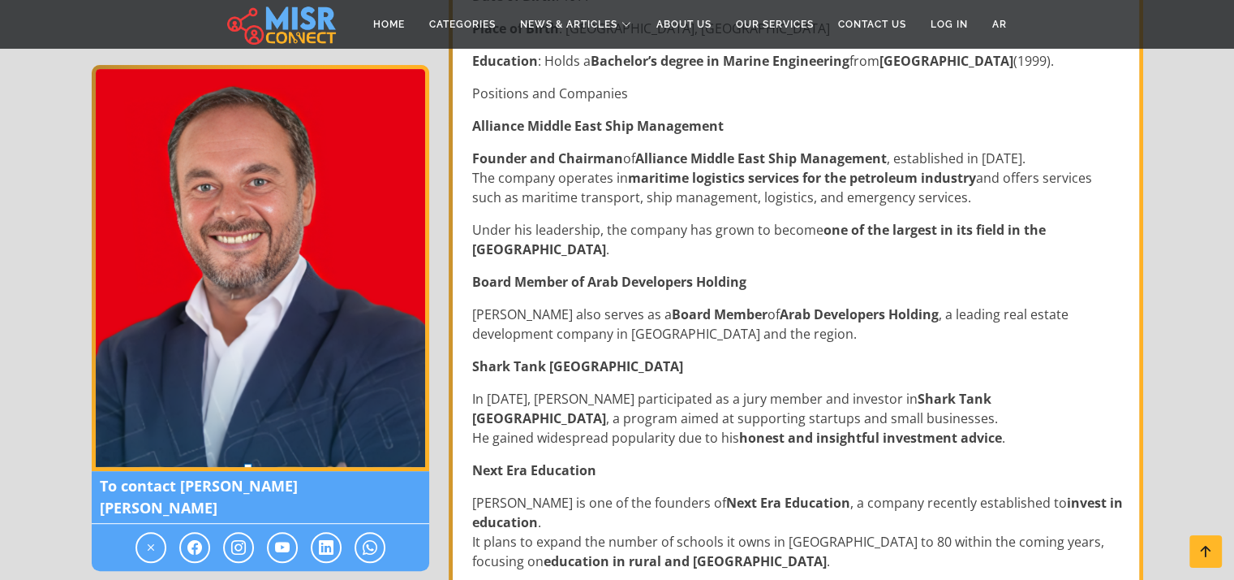
click at [779, 323] on p "Khalil also serves as a Board Member of Arab Developers Holding , a leading rea…" at bounding box center [797, 323] width 651 height 39
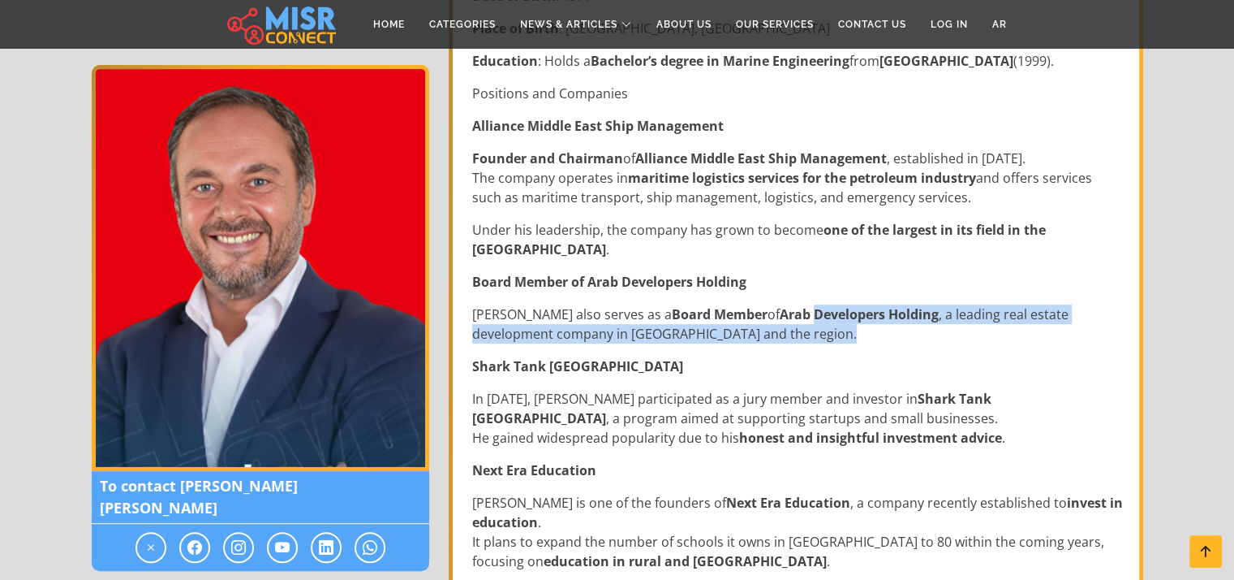
click at [779, 323] on p "Khalil also serves as a Board Member of Arab Developers Holding , a leading rea…" at bounding box center [797, 323] width 651 height 39
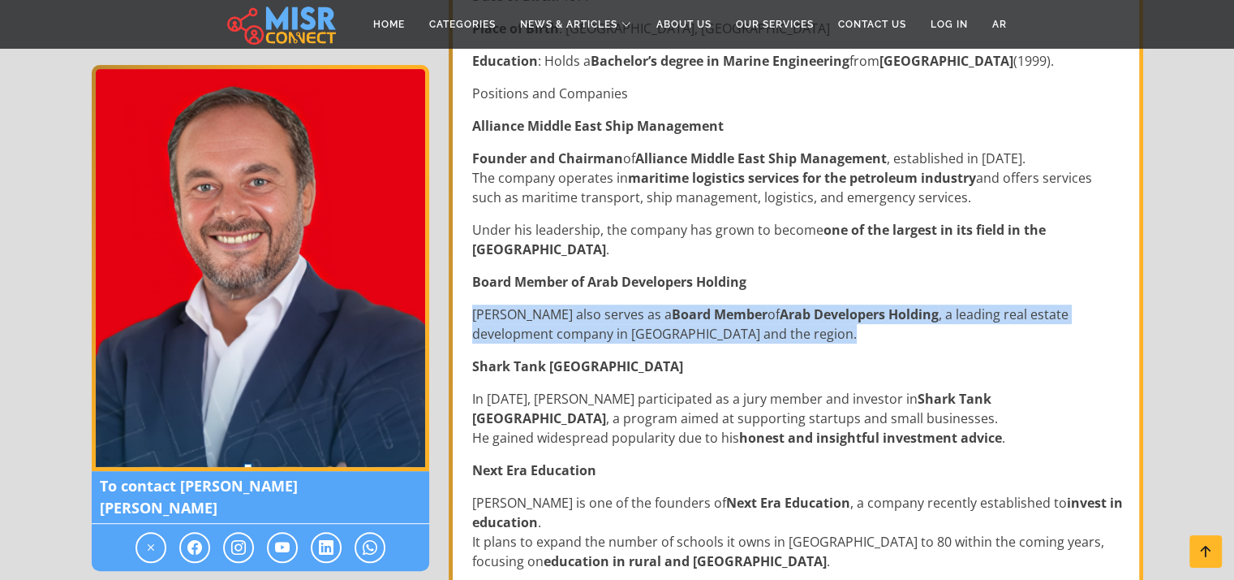
click at [779, 323] on p "Khalil also serves as a Board Member of Arab Developers Holding , a leading rea…" at bounding box center [797, 323] width 651 height 39
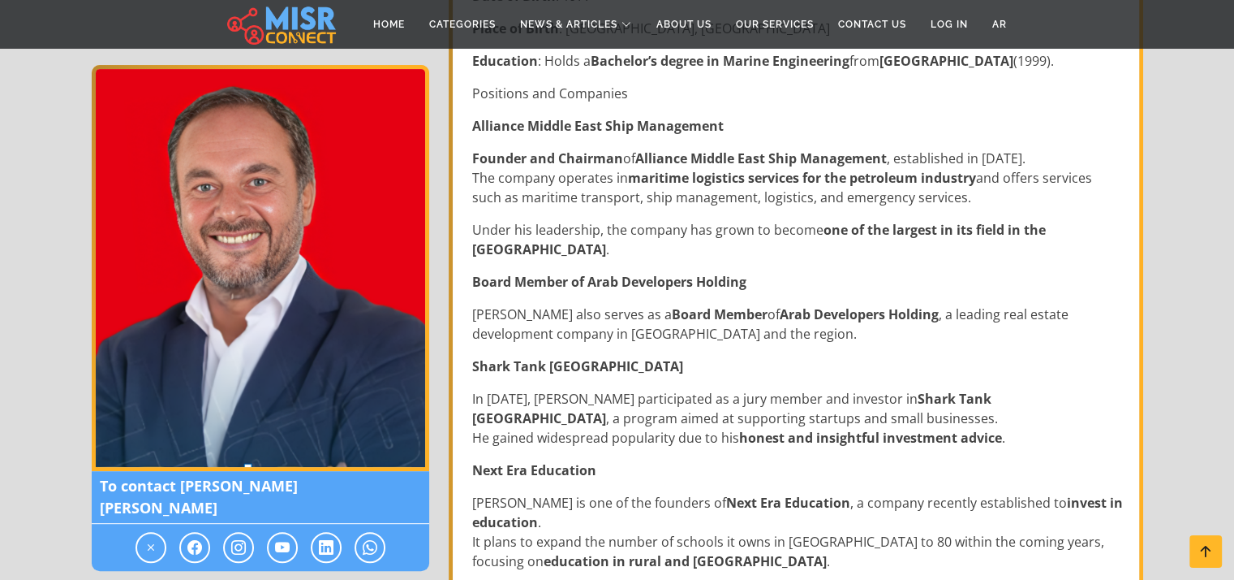
click at [779, 323] on p "Khalil also serves as a Board Member of Arab Developers Holding , a leading rea…" at bounding box center [797, 323] width 651 height 39
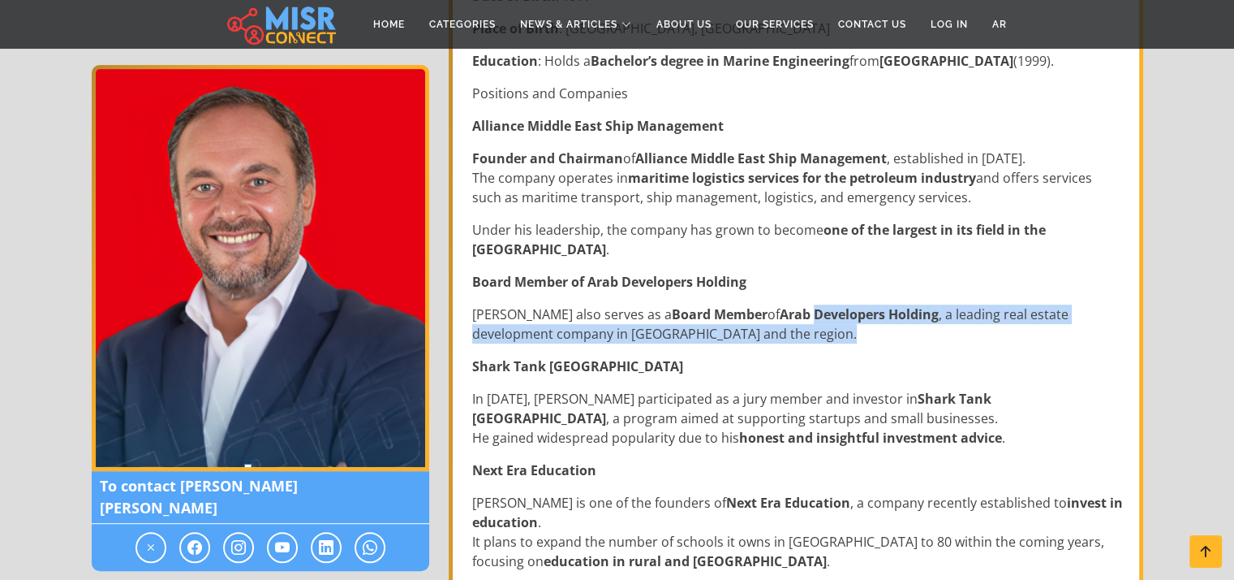
click at [779, 323] on p "Khalil also serves as a Board Member of Arab Developers Holding , a leading rea…" at bounding box center [797, 323] width 651 height 39
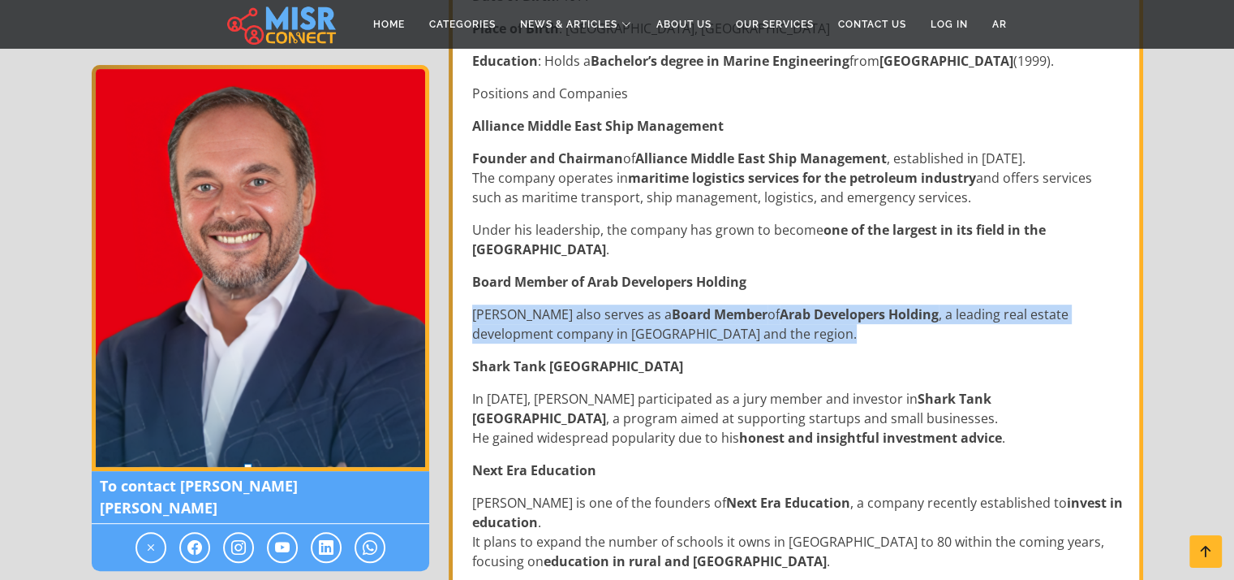
click at [779, 323] on p "Khalil also serves as a Board Member of Arab Developers Holding , a leading rea…" at bounding box center [797, 323] width 651 height 39
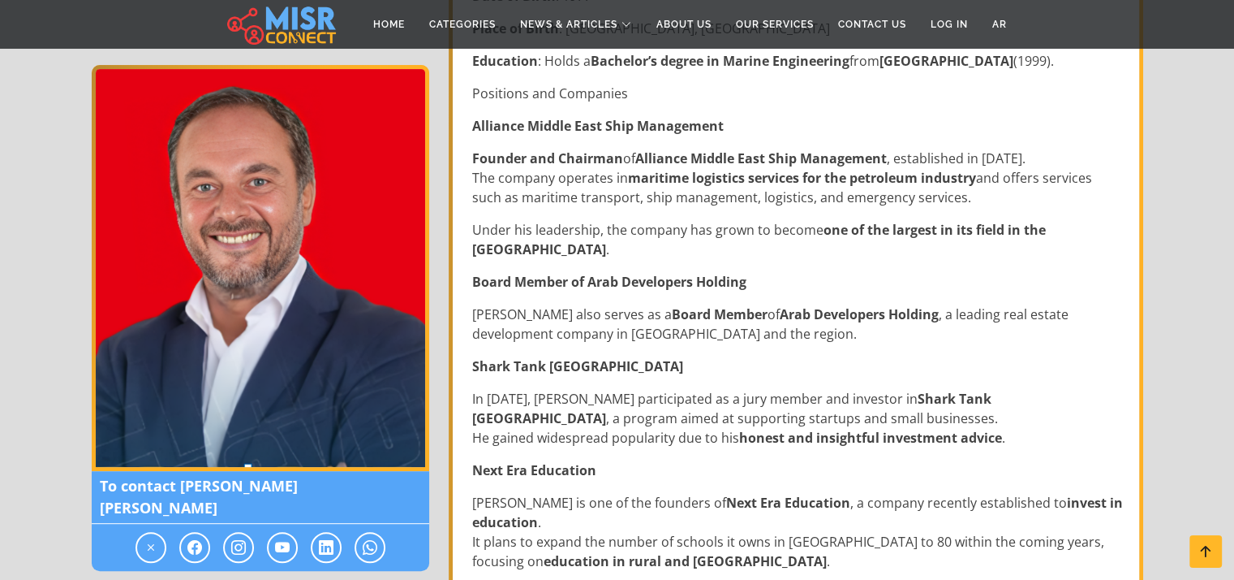
scroll to position [704, 0]
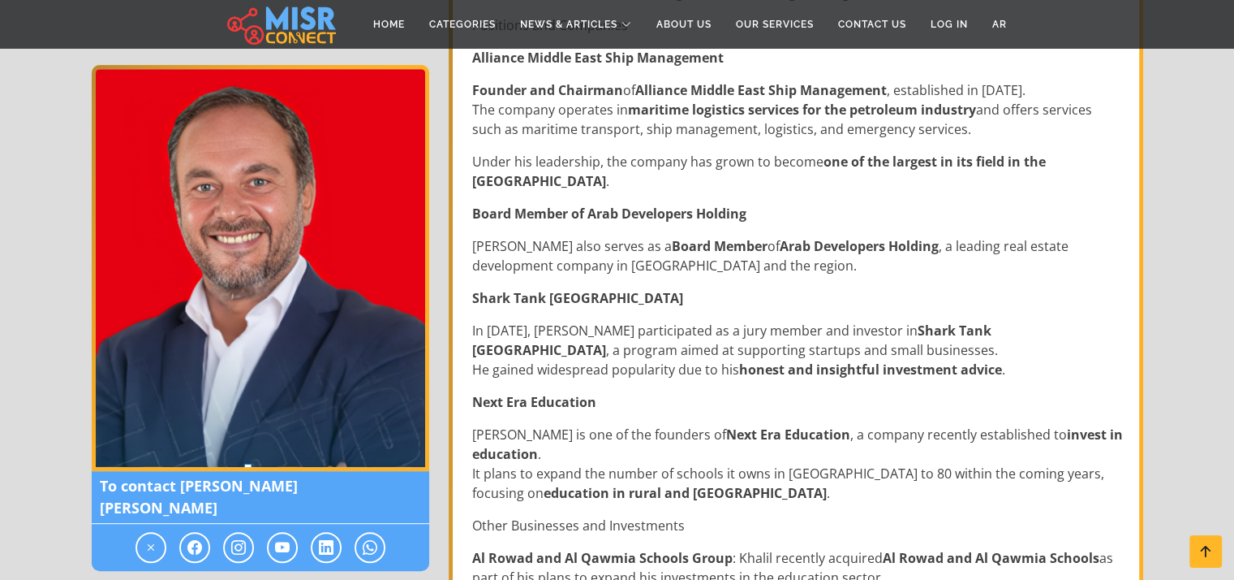
click at [779, 323] on p "In 2022, Ahmed Khalil participated as a jury member and investor in Shark Tank …" at bounding box center [797, 350] width 651 height 58
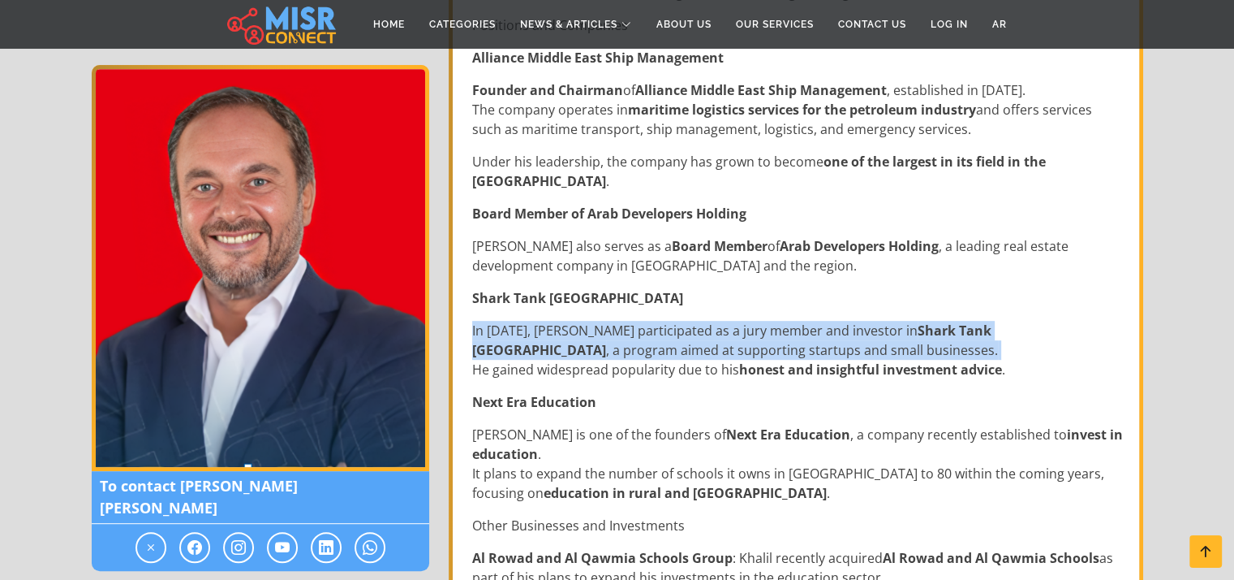
click at [779, 323] on p "In 2022, Ahmed Khalil participated as a jury member and investor in Shark Tank …" at bounding box center [797, 350] width 651 height 58
click at [778, 343] on p "In 2022, Ahmed Khalil participated as a jury member and investor in Shark Tank …" at bounding box center [797, 350] width 651 height 58
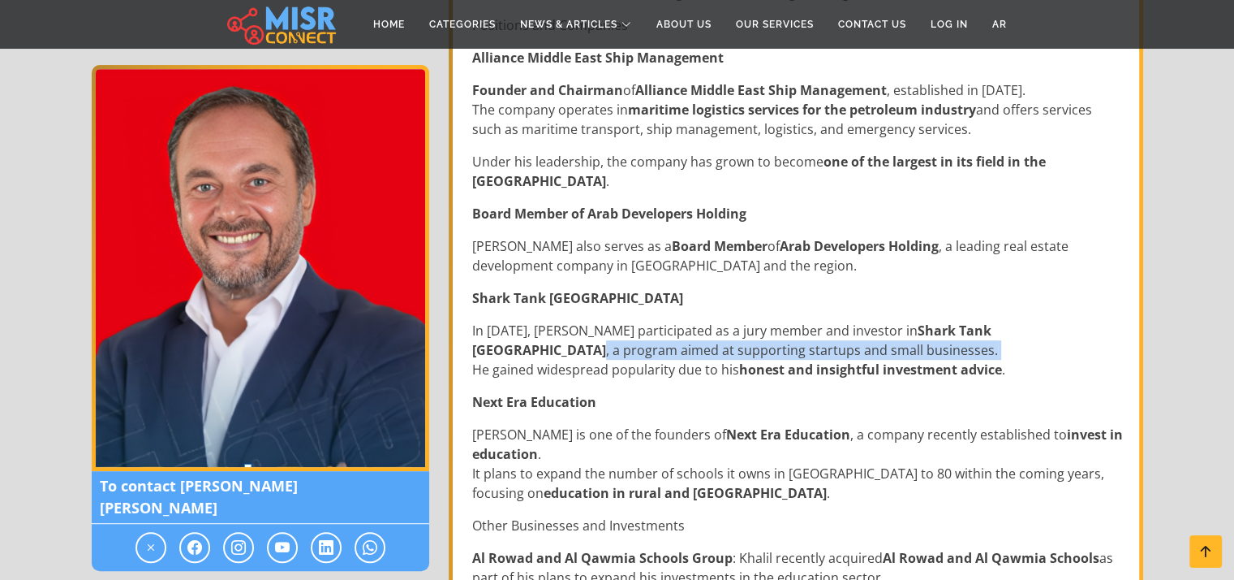
click at [778, 343] on p "In 2022, Ahmed Khalil participated as a jury member and investor in Shark Tank …" at bounding box center [797, 350] width 651 height 58
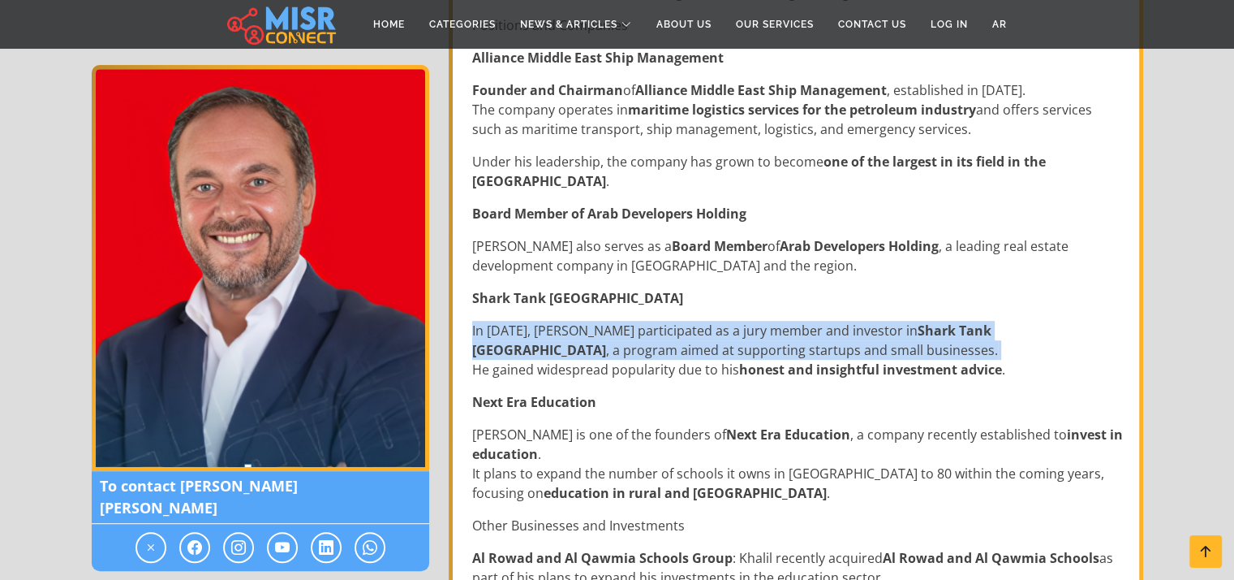
click at [778, 343] on p "In 2022, Ahmed Khalil participated as a jury member and investor in Shark Tank …" at bounding box center [797, 350] width 651 height 58
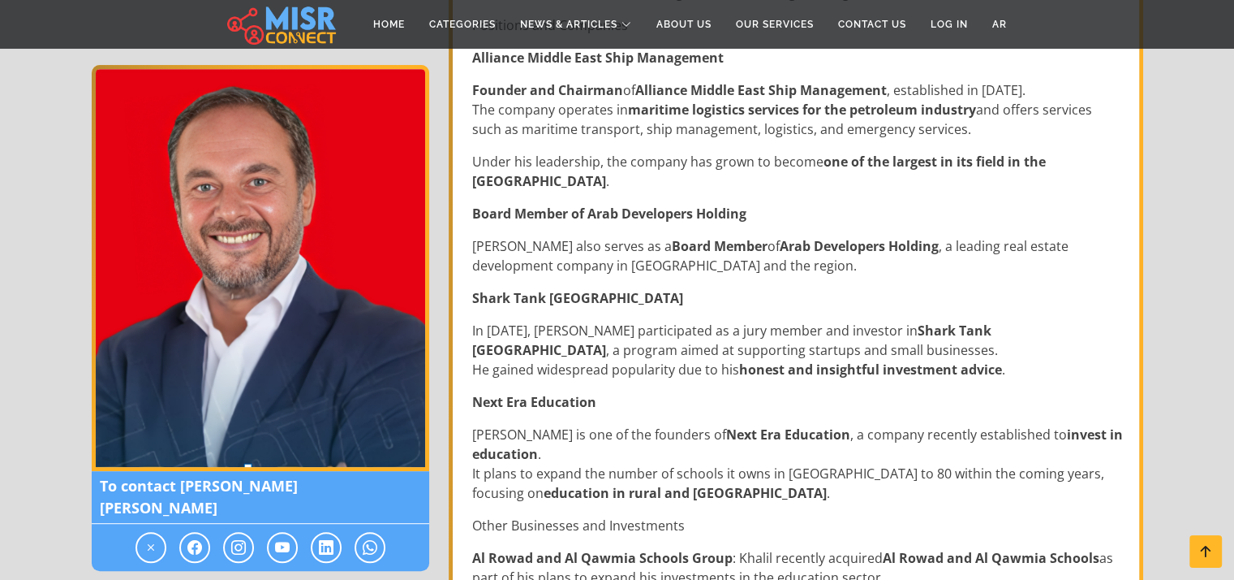
click at [784, 368] on strong "honest and insightful investment advice" at bounding box center [870, 369] width 263 height 18
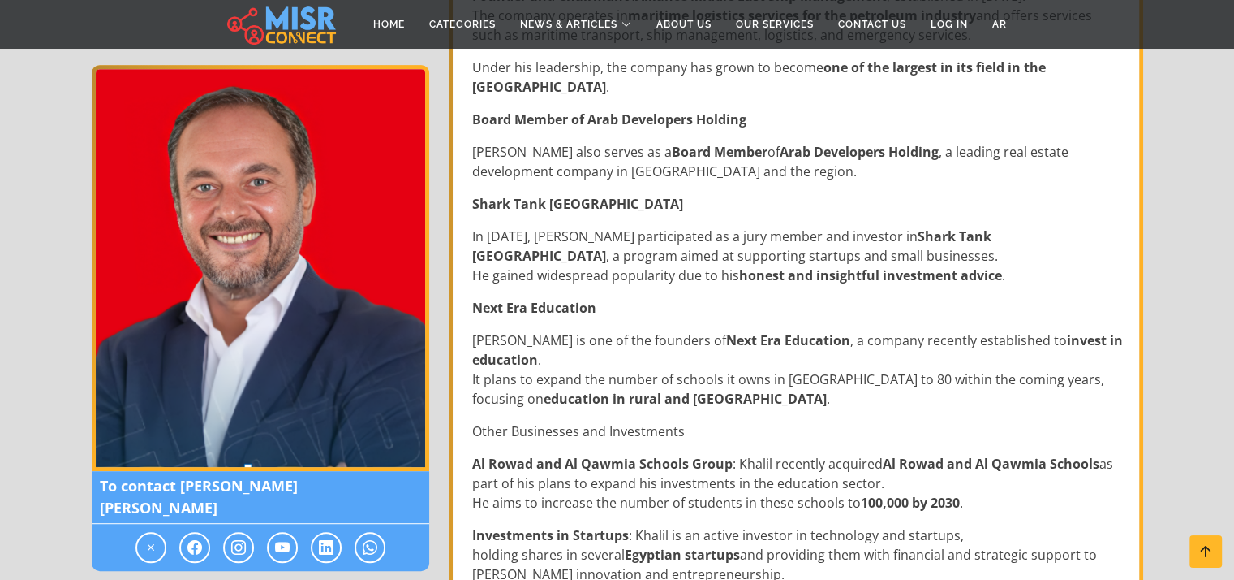
click at [784, 368] on p "Khalil is one of the founders of Next Era Education , a company recently establ…" at bounding box center [797, 369] width 651 height 78
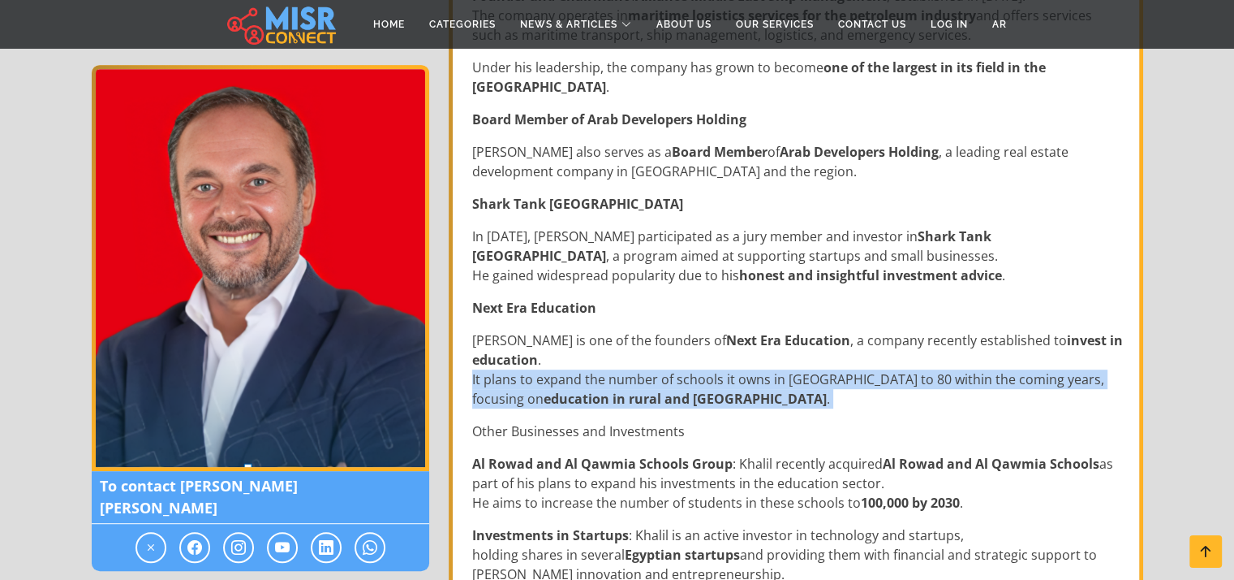
click at [784, 368] on p "Khalil is one of the founders of Next Era Education , a company recently establ…" at bounding box center [797, 369] width 651 height 78
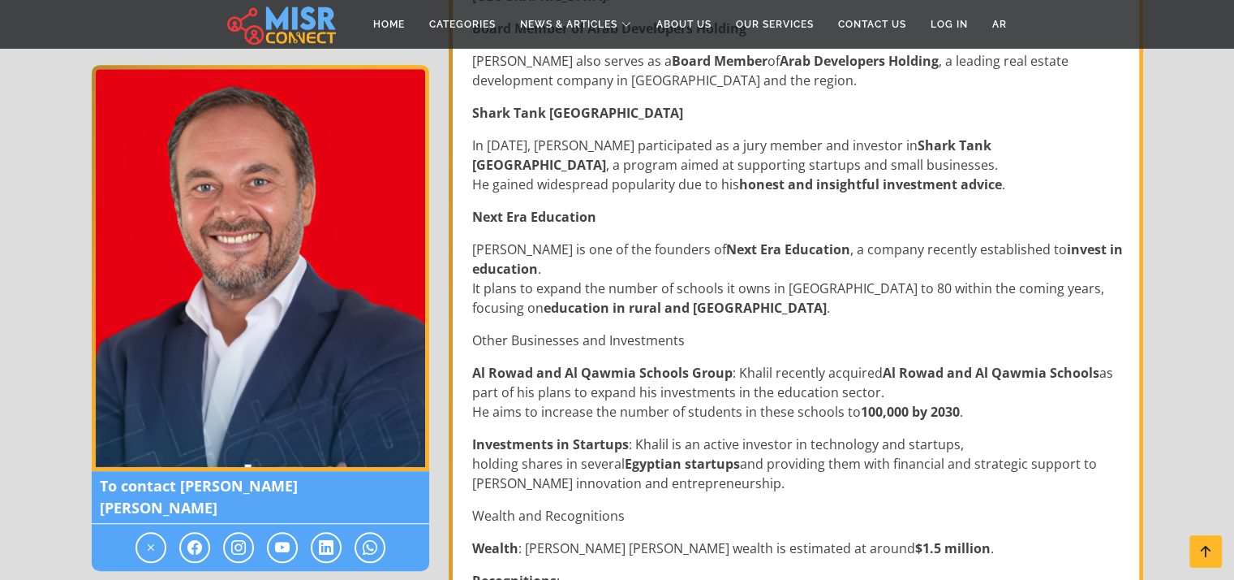
click at [784, 368] on p "Al Rowad and Al Qawmia Schools Group : Khalil recently acquired Al Rowad and Al…" at bounding box center [797, 392] width 651 height 58
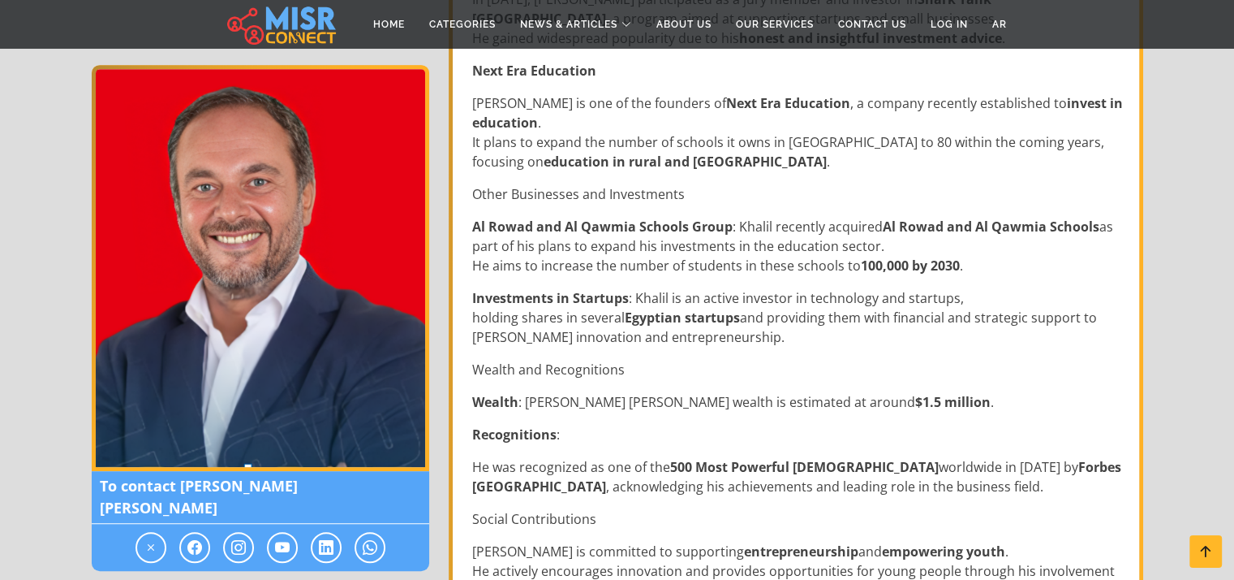
scroll to position [1037, 0]
click at [233, 537] on icon at bounding box center [238, 546] width 15 height 19
click at [239, 537] on icon at bounding box center [238, 546] width 15 height 19
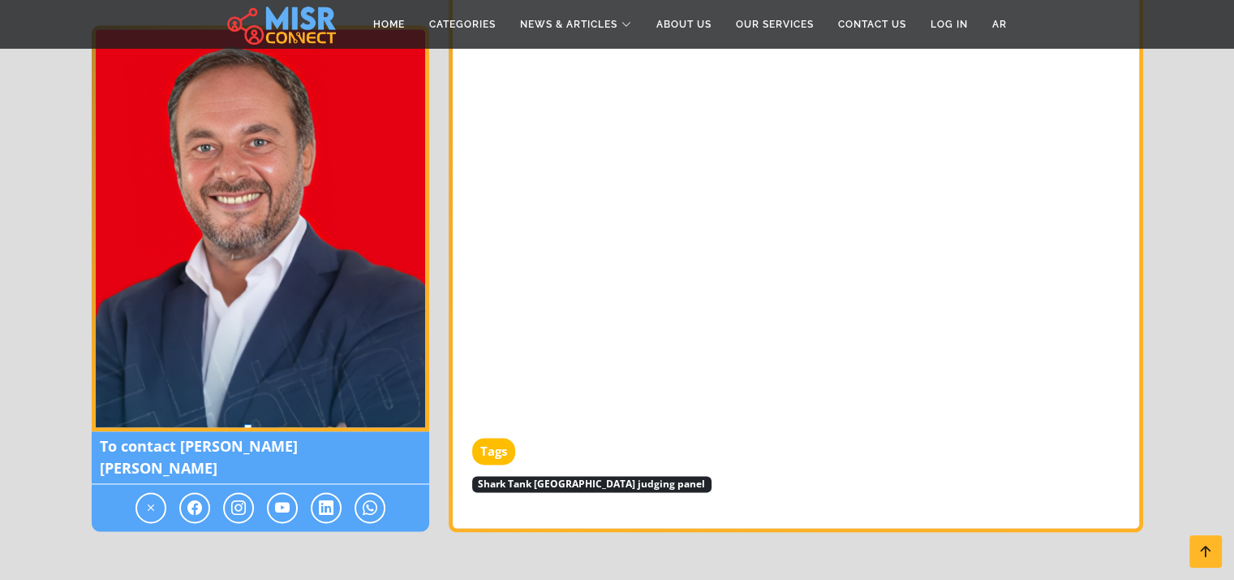
scroll to position [2210, 0]
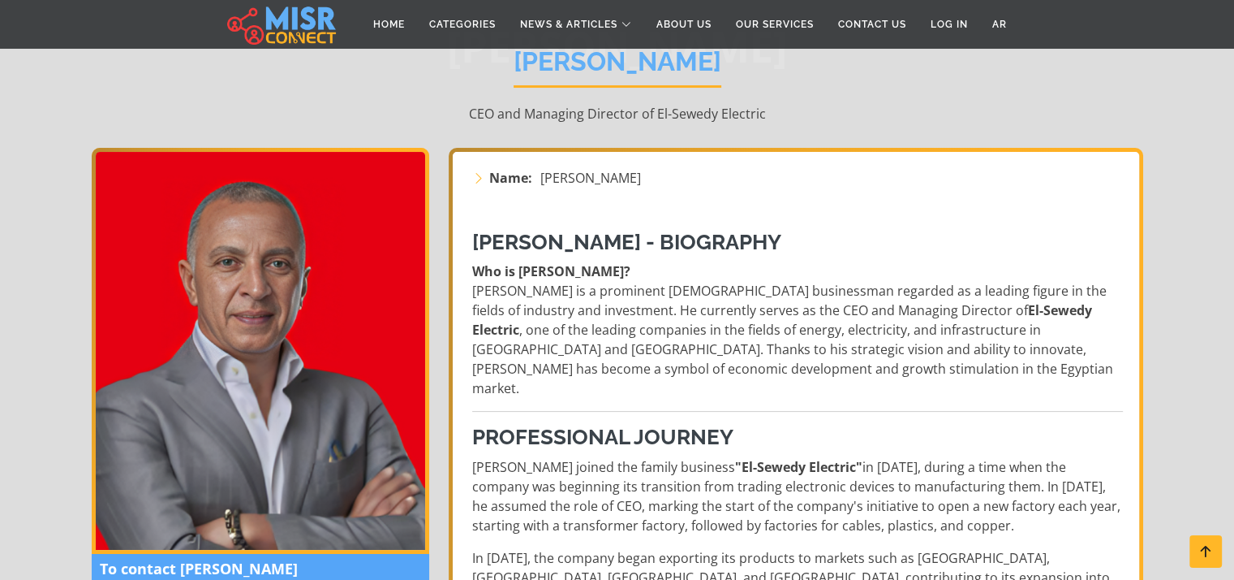
scroll to position [153, 0]
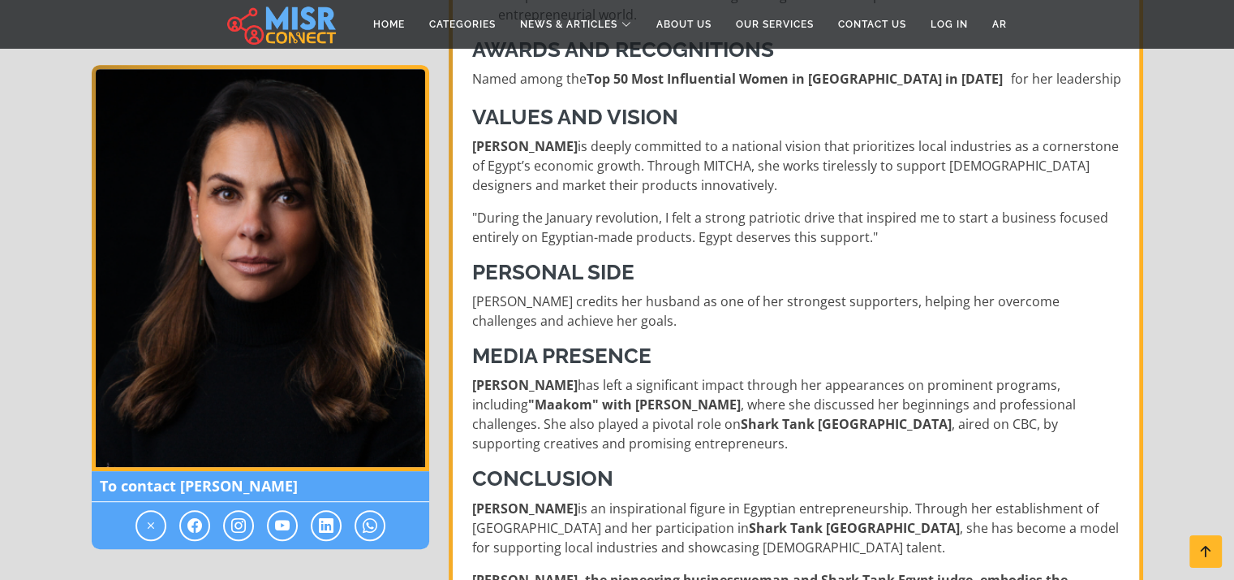
scroll to position [732, 0]
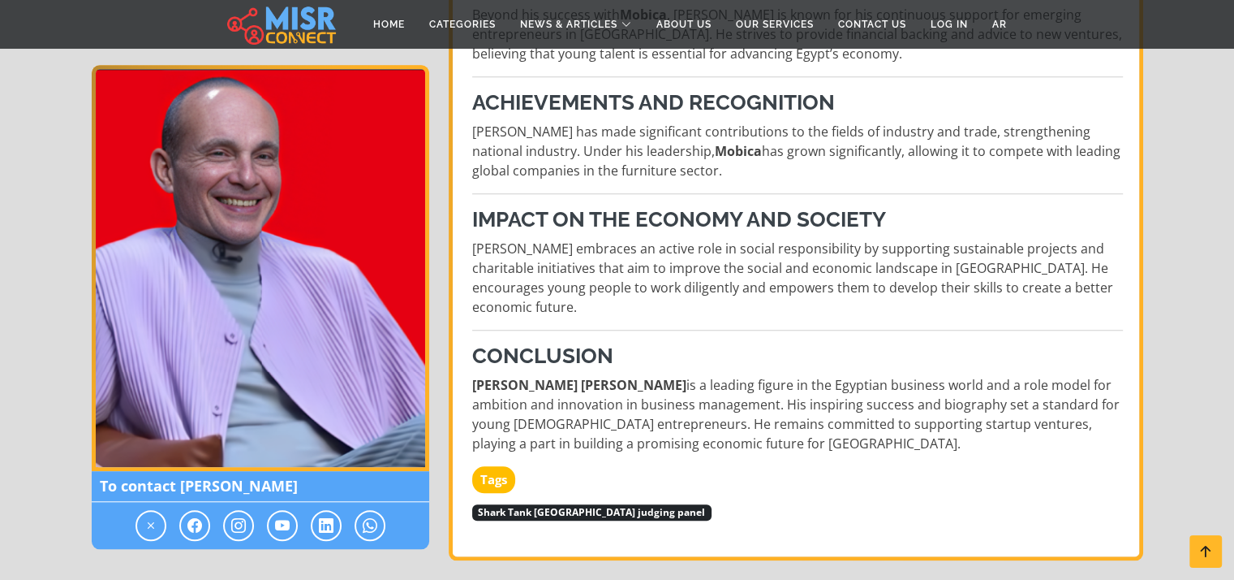
scroll to position [1339, 0]
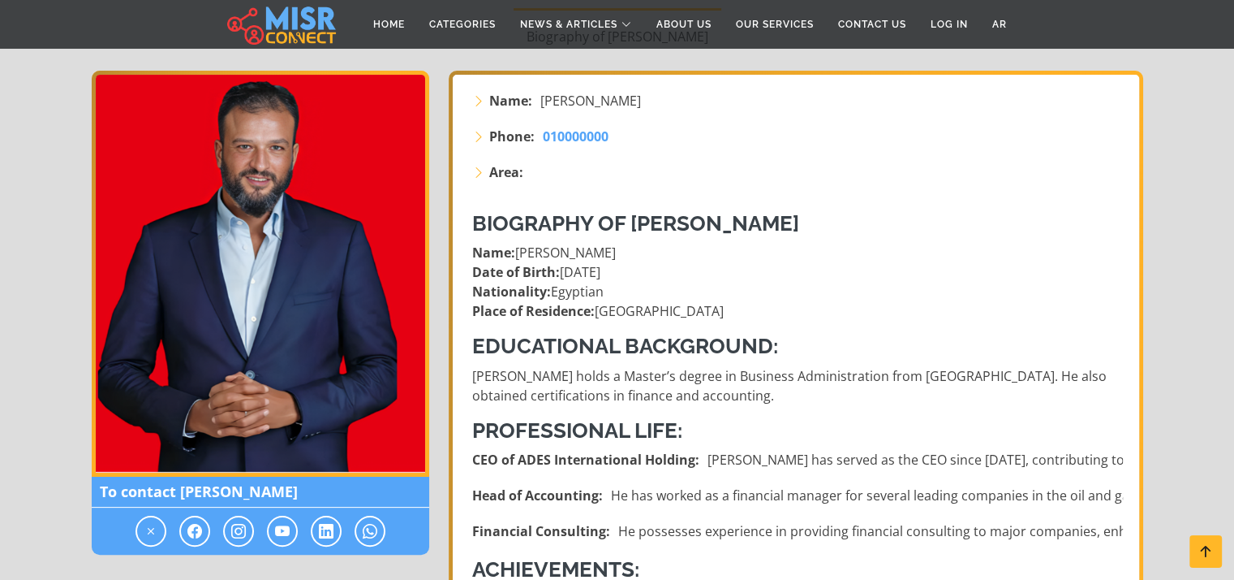
scroll to position [324, 0]
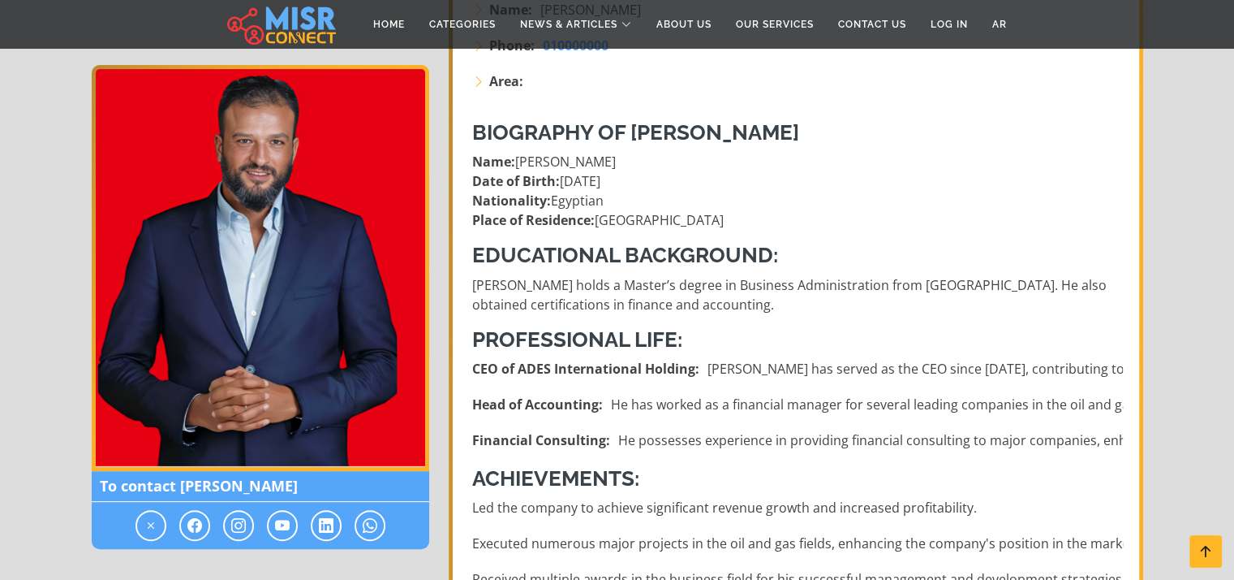
click at [706, 362] on li "CEO of ADES International Holding: [PERSON_NAME] has served as the CEO since [D…" at bounding box center [797, 368] width 651 height 19
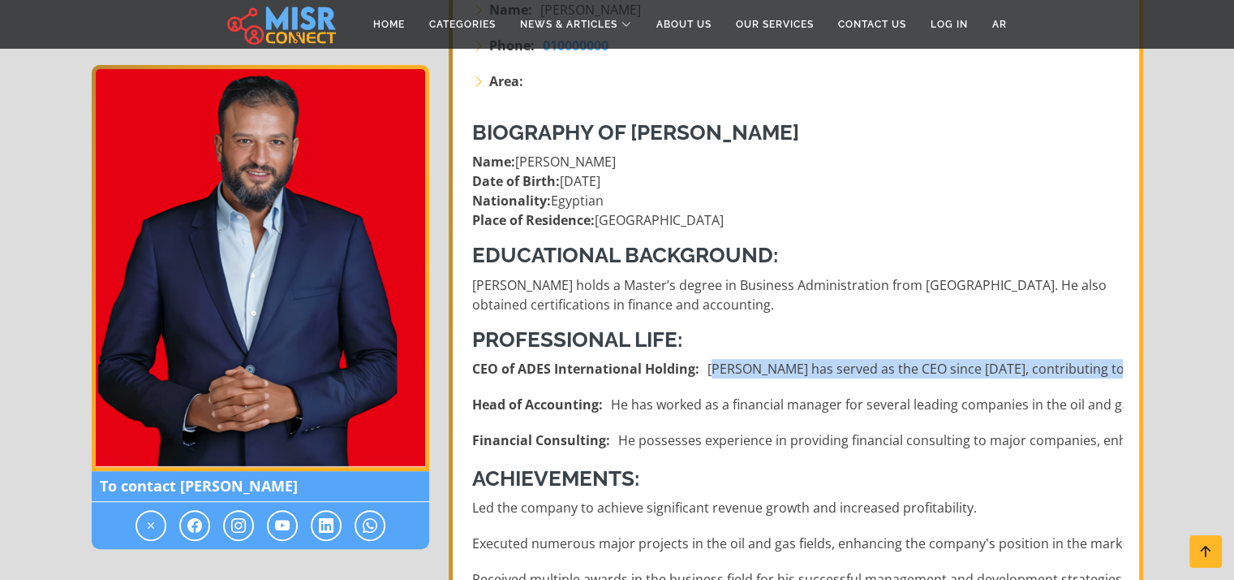
click at [706, 362] on li "CEO of ADES International Holding: [PERSON_NAME] has served as the CEO since [D…" at bounding box center [797, 368] width 651 height 19
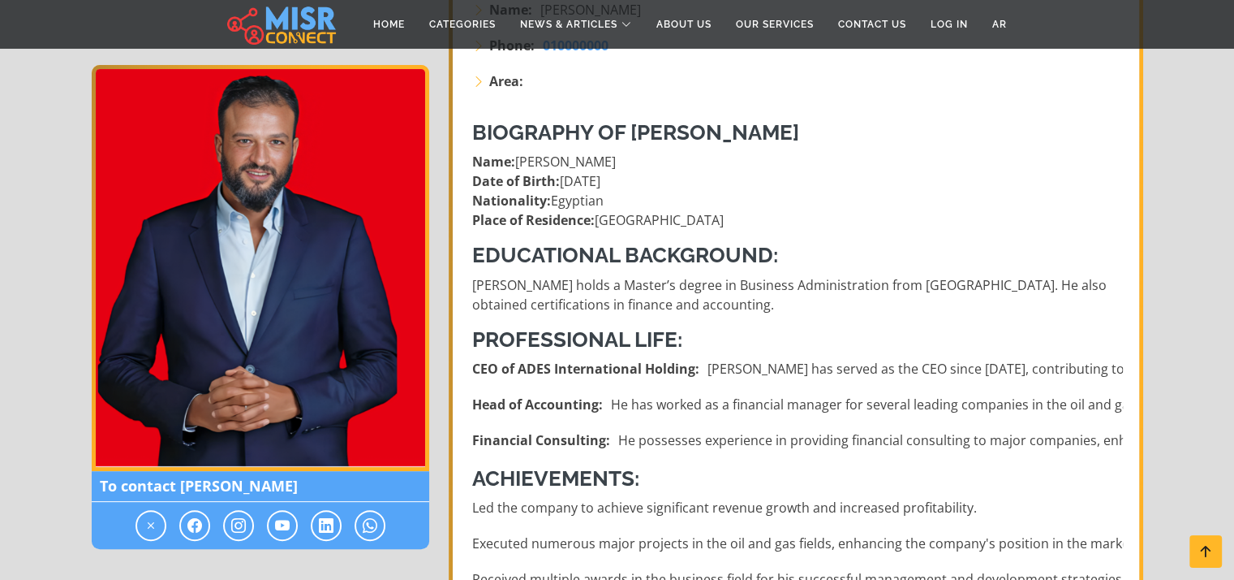
click at [706, 362] on li "CEO of ADES International Holding: [PERSON_NAME] has served as the CEO since [D…" at bounding box center [797, 368] width 651 height 19
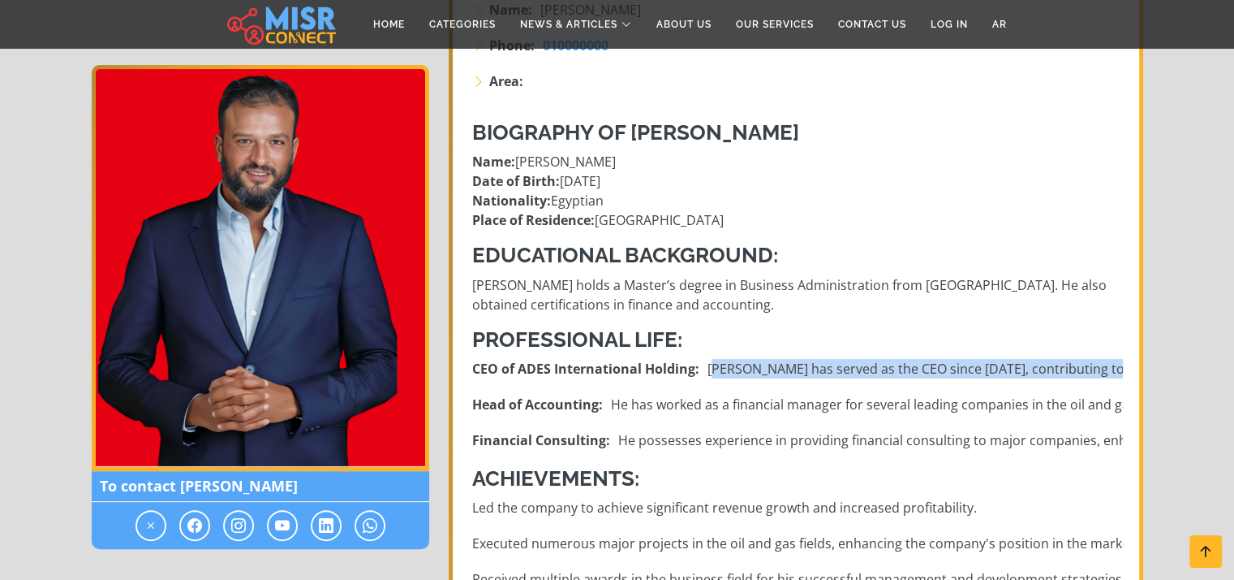
click at [706, 362] on li "CEO of ADES International Holding: [PERSON_NAME] has served as the CEO since [D…" at bounding box center [797, 368] width 651 height 19
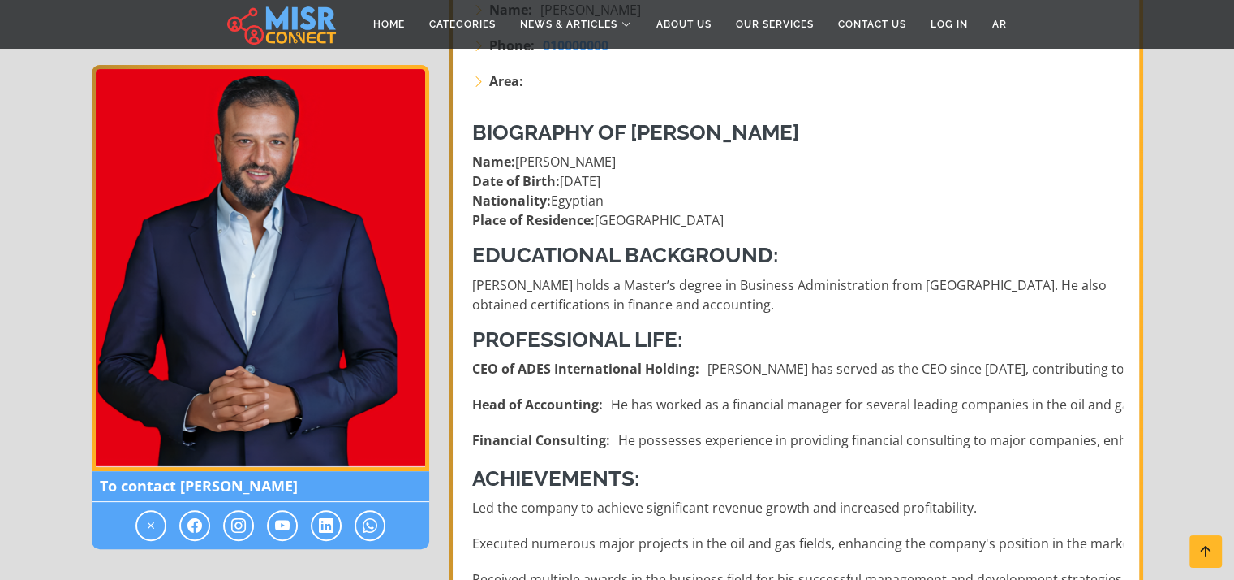
click at [706, 362] on li "CEO of ADES International Holding: [PERSON_NAME] has served as the CEO since [D…" at bounding box center [797, 368] width 651 height 19
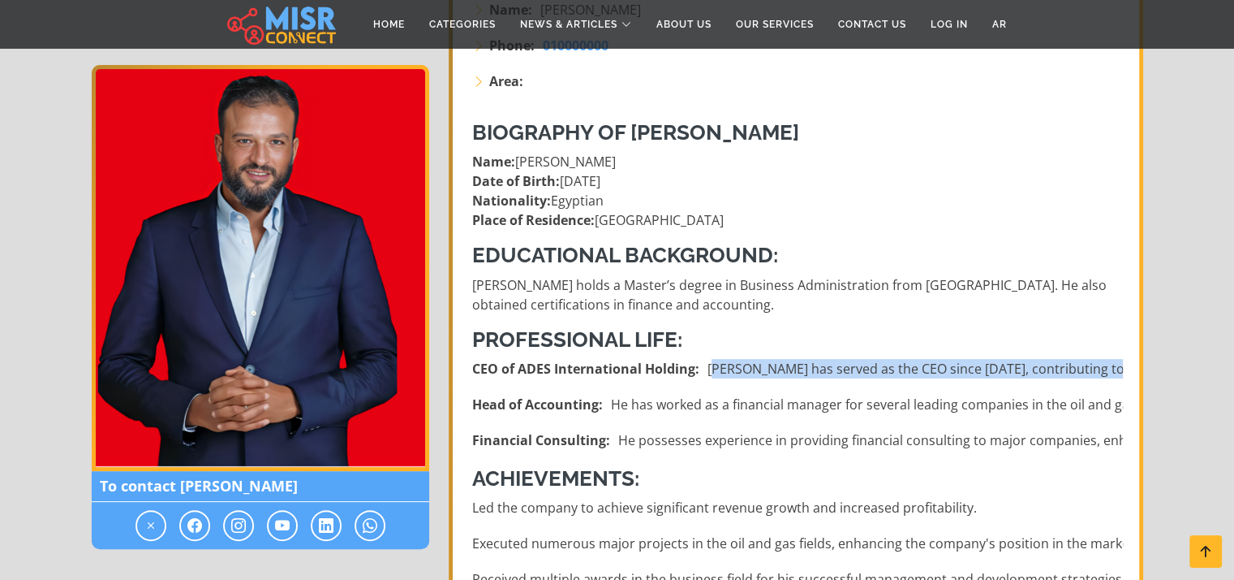
click at [706, 362] on li "CEO of ADES International Holding: [PERSON_NAME] has served as the CEO since [D…" at bounding box center [797, 368] width 651 height 19
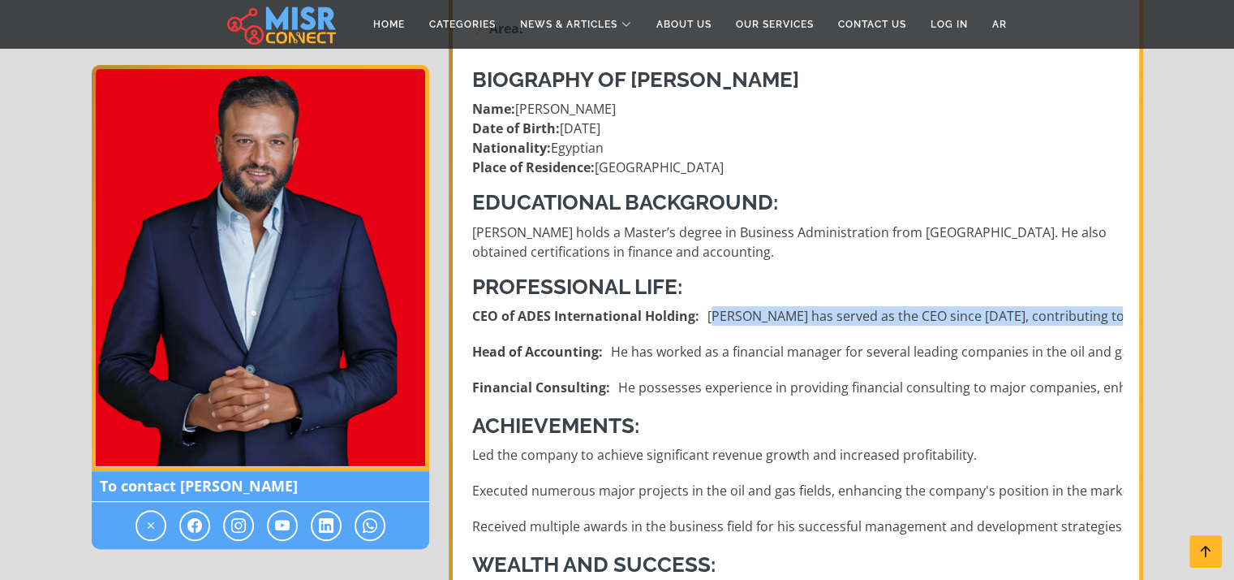
scroll to position [382, 0]
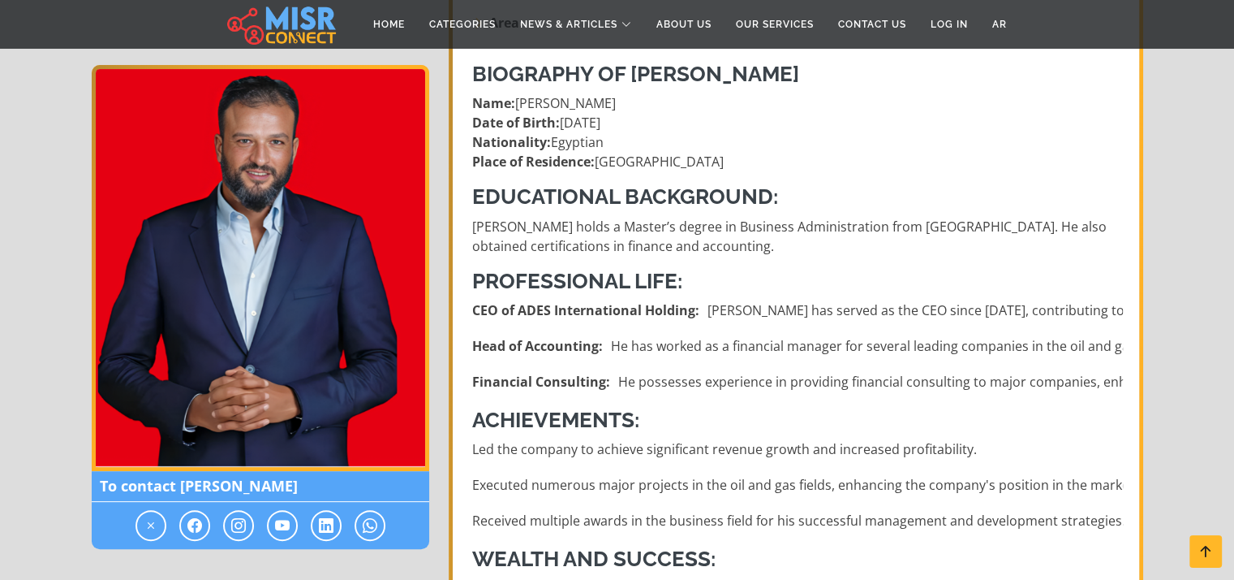
click at [706, 362] on ul "CEO of ADES International Holding: [PERSON_NAME] has served as the CEO since [D…" at bounding box center [797, 345] width 651 height 91
click at [706, 386] on li "Financial Consulting: He possesses experience in providing financial consulting…" at bounding box center [797, 381] width 651 height 19
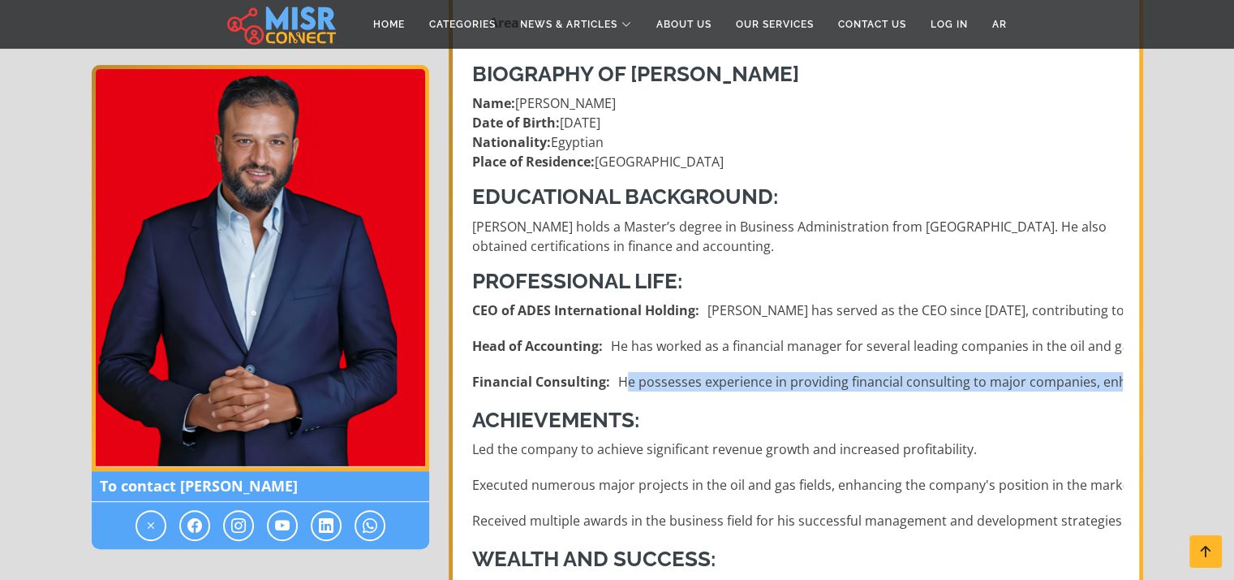
click at [706, 386] on li "Financial Consulting: He possesses experience in providing financial consulting…" at bounding box center [797, 381] width 651 height 19
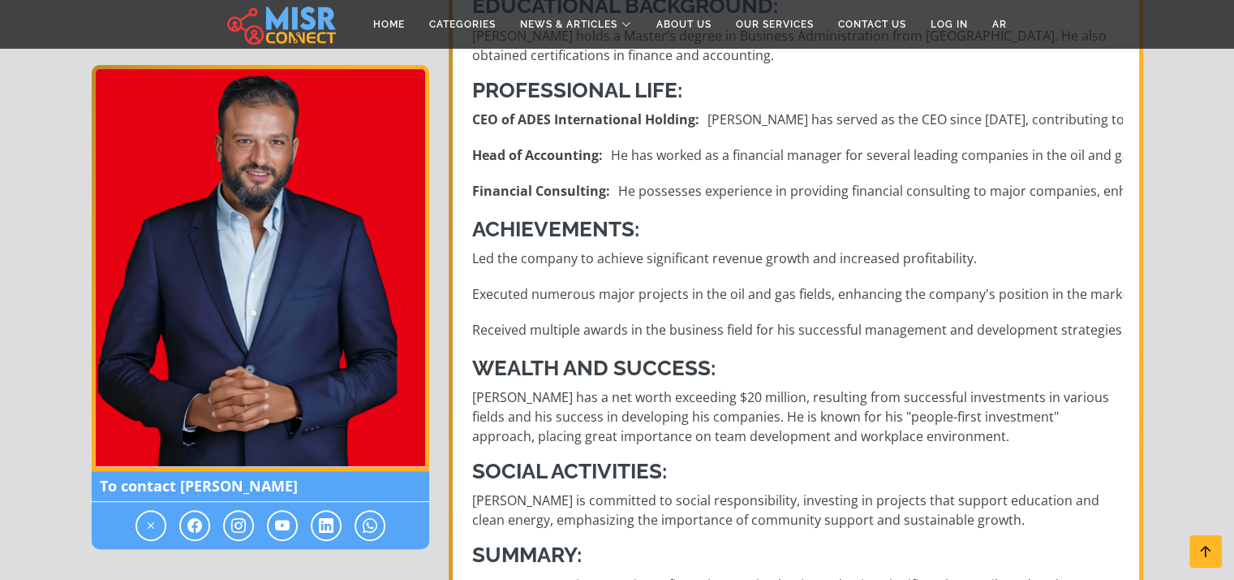
scroll to position [574, 0]
click at [705, 406] on p "[PERSON_NAME] has a net worth exceeding $20 million, resulting from successful …" at bounding box center [797, 415] width 651 height 58
click at [752, 402] on p "[PERSON_NAME] has a net worth exceeding $20 million, resulting from successful …" at bounding box center [797, 415] width 651 height 58
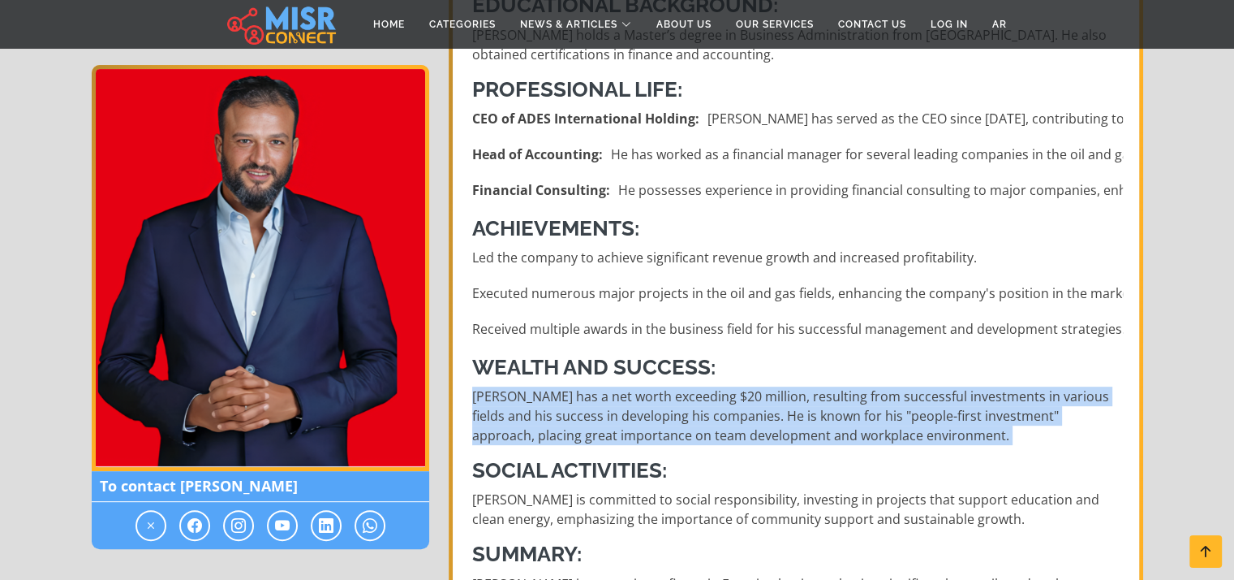
click at [752, 402] on p "[PERSON_NAME] has a net worth exceeding $20 million, resulting from successful …" at bounding box center [797, 415] width 651 height 58
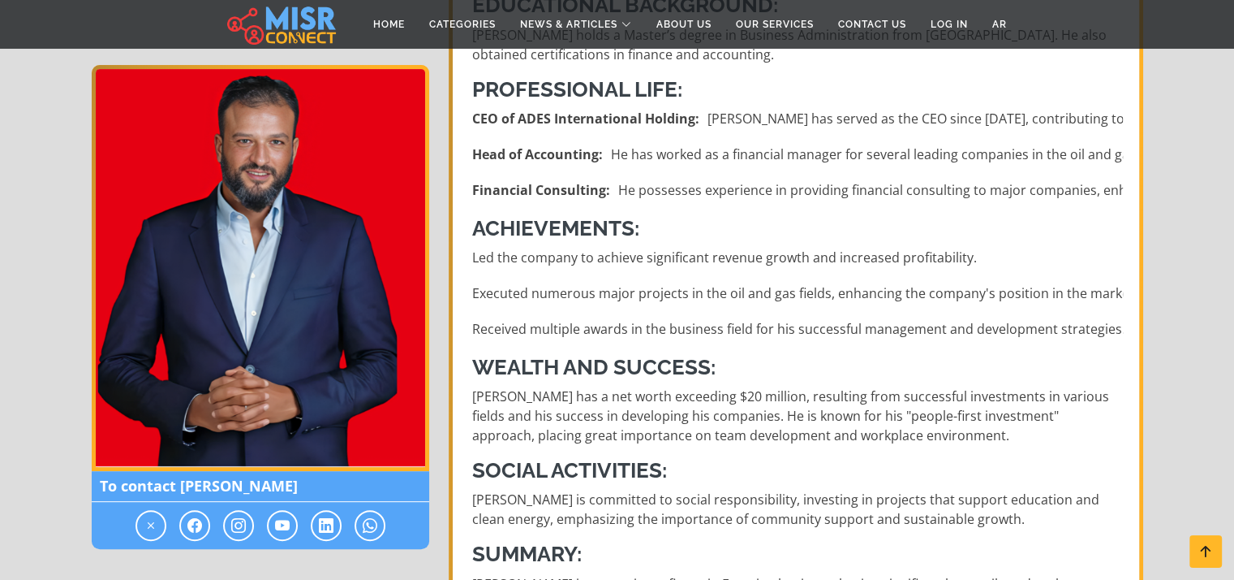
click at [752, 402] on p "[PERSON_NAME] has a net worth exceeding $20 million, resulting from successful …" at bounding box center [797, 415] width 651 height 58
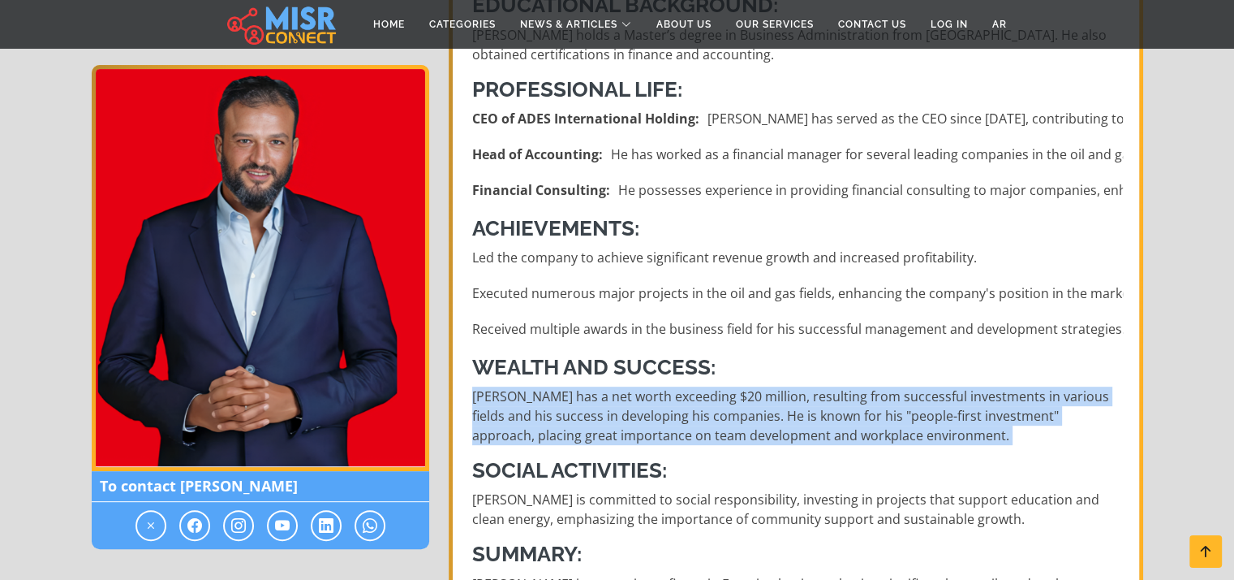
click at [752, 402] on p "[PERSON_NAME] has a net worth exceeding $20 million, resulting from successful …" at bounding box center [797, 415] width 651 height 58
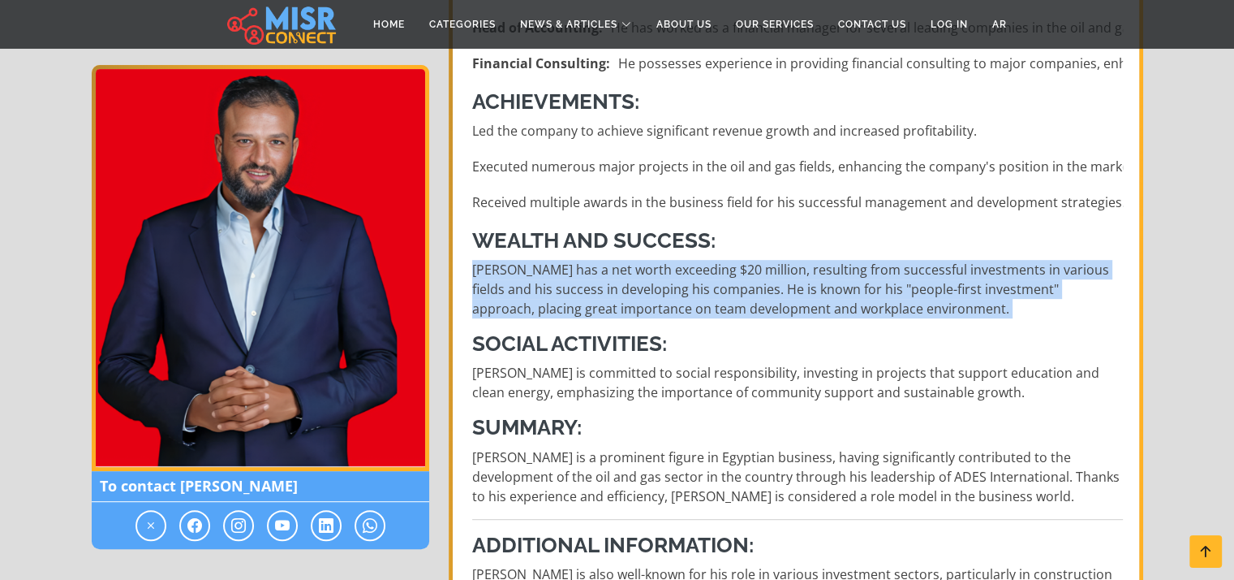
scroll to position [701, 0]
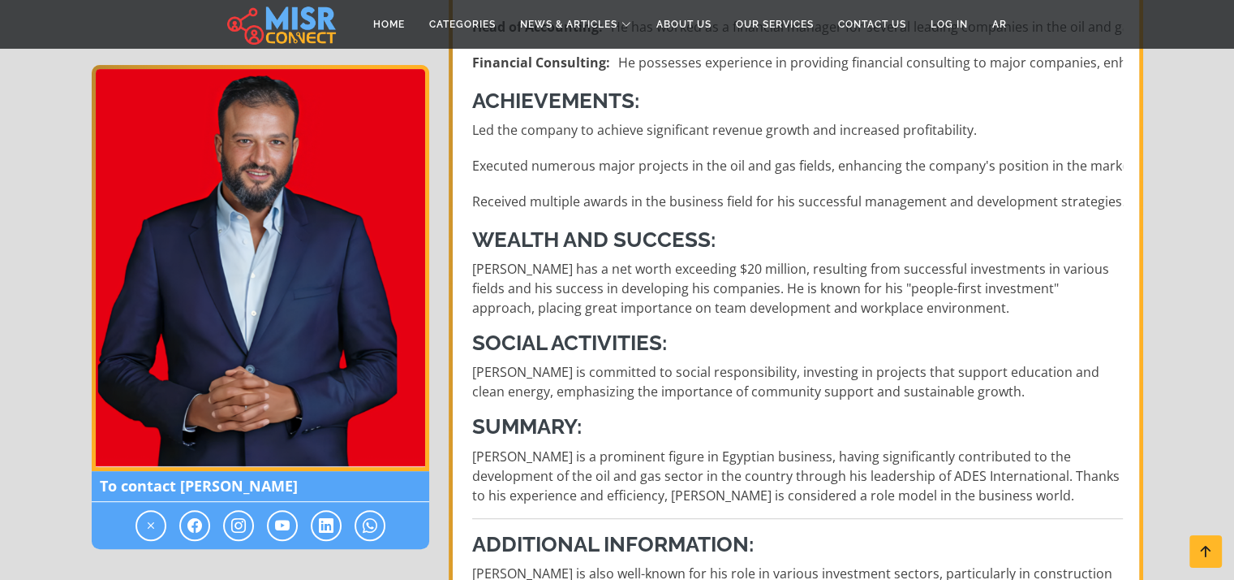
click at [700, 366] on p "[PERSON_NAME] is committed to social responsibility, investing in projects that…" at bounding box center [797, 381] width 651 height 39
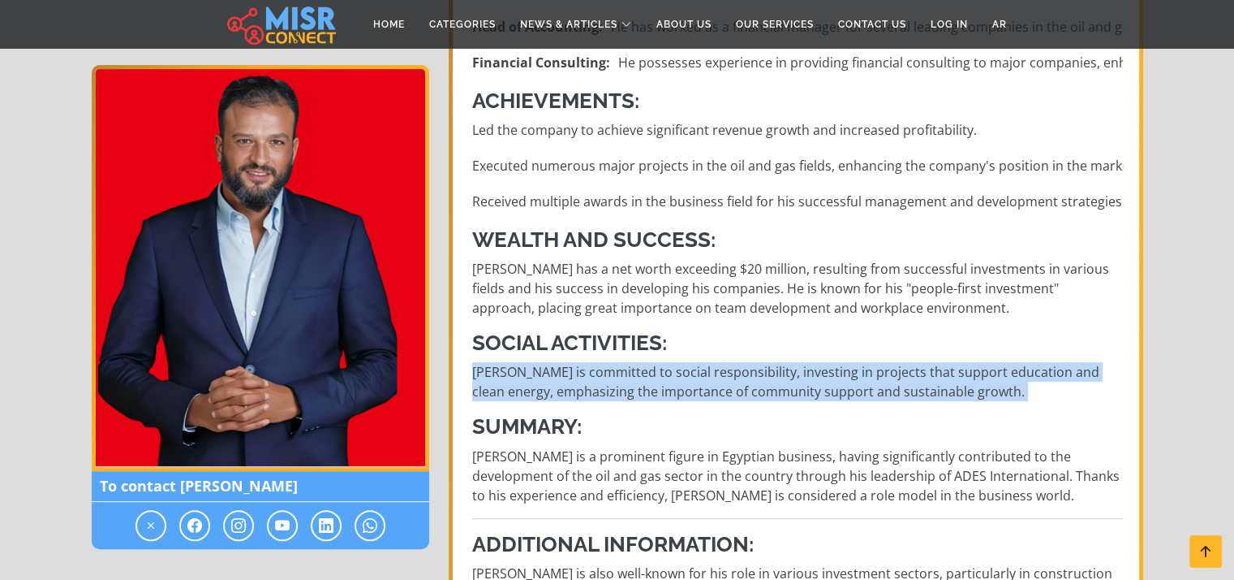
click at [700, 366] on p "[PERSON_NAME] is committed to social responsibility, investing in projects that…" at bounding box center [797, 381] width 651 height 39
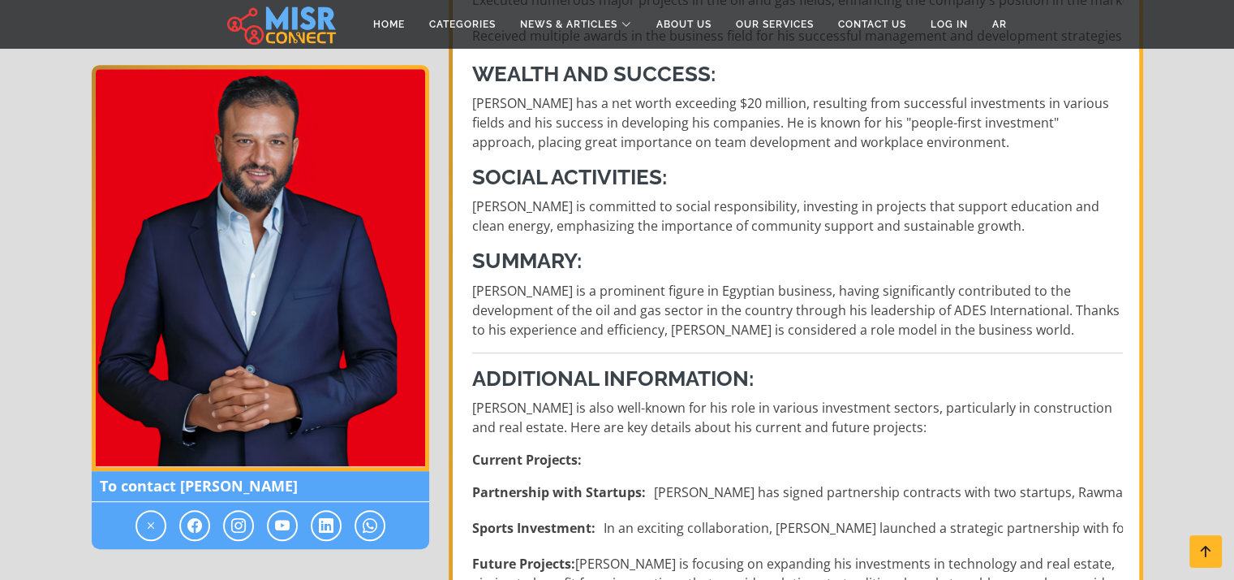
scroll to position [867, 0]
click at [610, 275] on div "Biography of [PERSON_NAME] Name: [PERSON_NAME] Date of Birth: [DEMOGRAPHIC_DATA…" at bounding box center [798, 446] width 670 height 1764
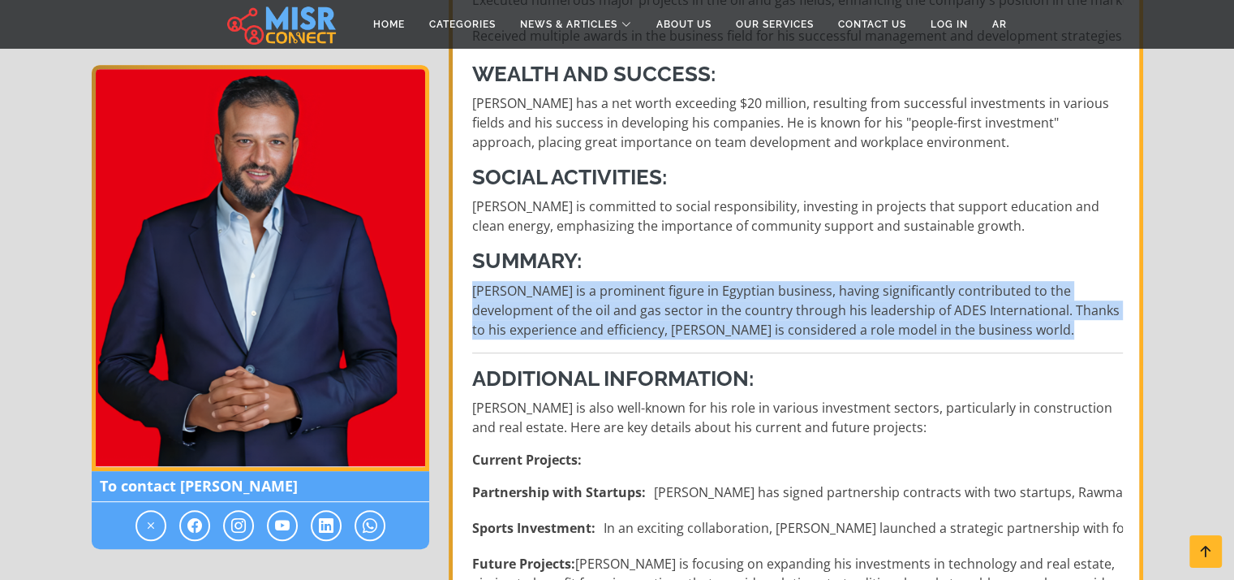
click at [610, 275] on div "Biography of [PERSON_NAME] Name: [PERSON_NAME] Date of Birth: [DEMOGRAPHIC_DATA…" at bounding box center [798, 446] width 670 height 1764
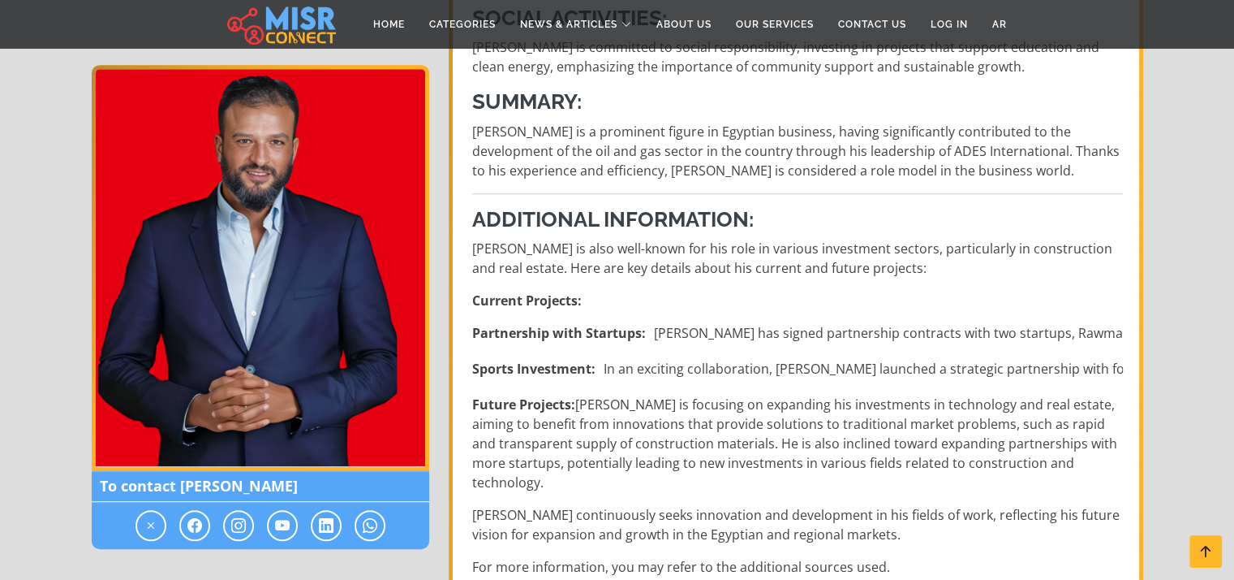
scroll to position [1026, 0]
click at [737, 376] on li "Sports Investment: In an exciting collaboration, [PERSON_NAME] launched a strat…" at bounding box center [797, 368] width 651 height 19
click at [731, 359] on li "Sports Investment: In an exciting collaboration, [PERSON_NAME] launched a strat…" at bounding box center [797, 368] width 651 height 19
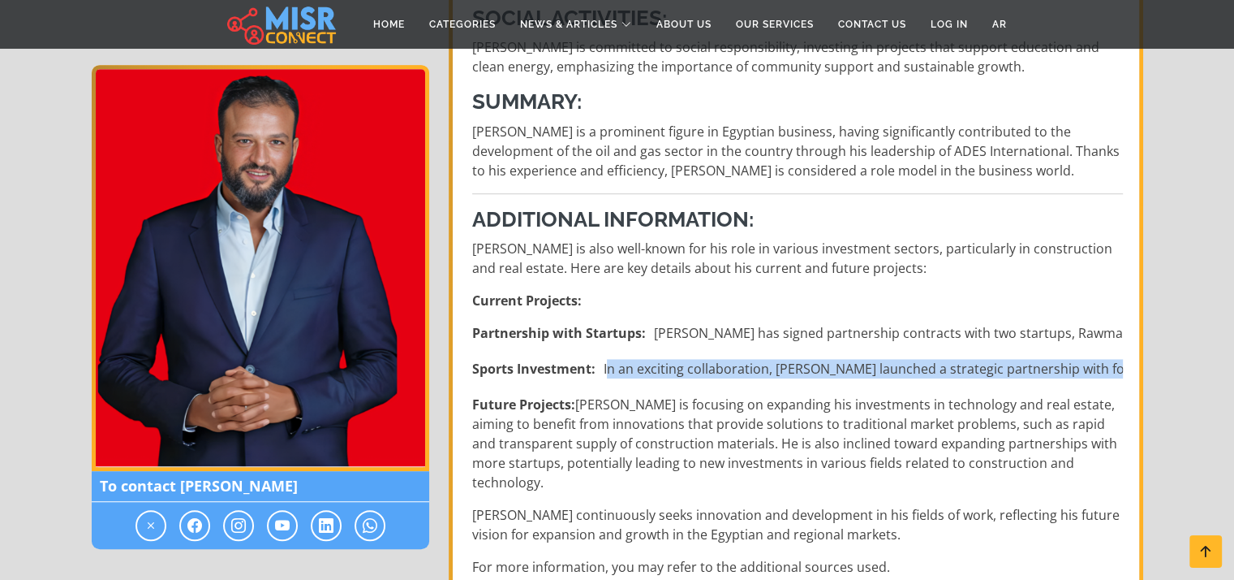
click at [731, 359] on li "Sports Investment: In an exciting collaboration, [PERSON_NAME] launched a strat…" at bounding box center [797, 368] width 651 height 19
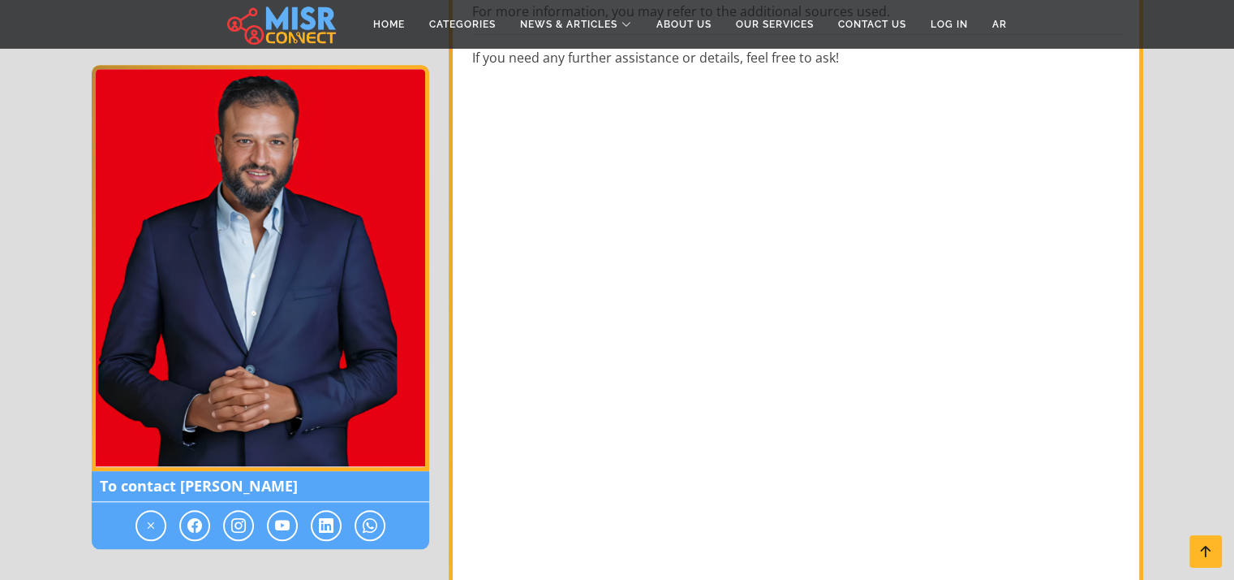
scroll to position [1282, 0]
